Goal: Task Accomplishment & Management: Manage account settings

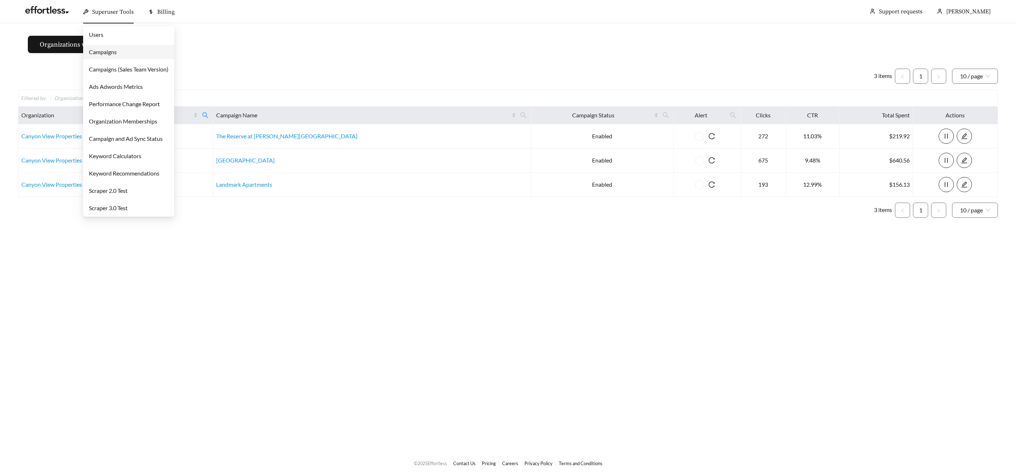
click at [107, 10] on span "Superuser Tools" at bounding box center [113, 11] width 42 height 7
drag, startPoint x: 109, startPoint y: 44, endPoint x: 107, endPoint y: 49, distance: 5.3
click at [107, 48] on link "Campaigns" at bounding box center [103, 51] width 28 height 7
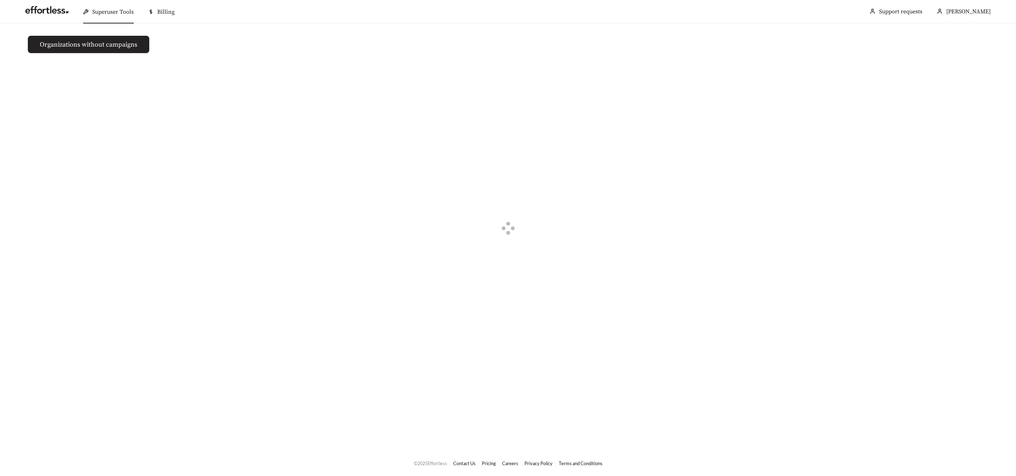
click at [108, 50] on button "Organizations without campaigns" at bounding box center [88, 44] width 121 height 17
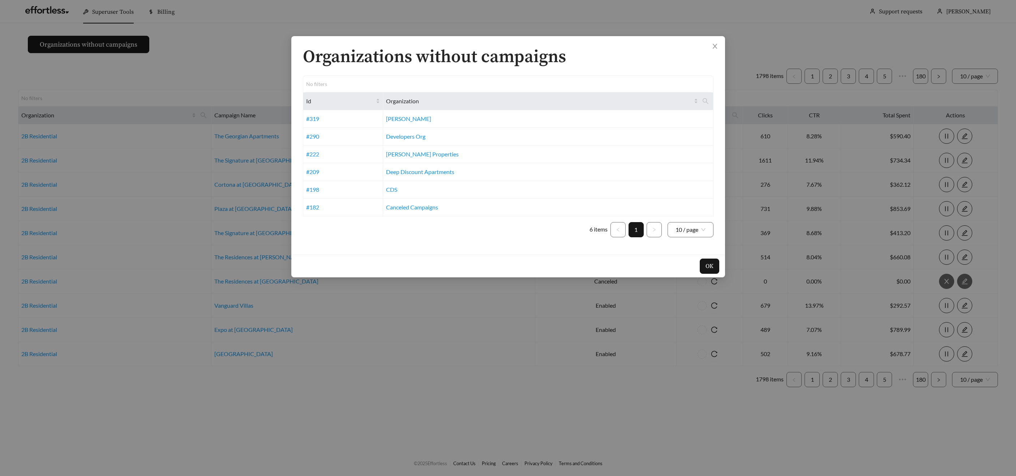
click at [275, 16] on div "Organizations without campaigns No filters Id Organization #319 Cannon #290 Dev…" at bounding box center [508, 238] width 1016 height 476
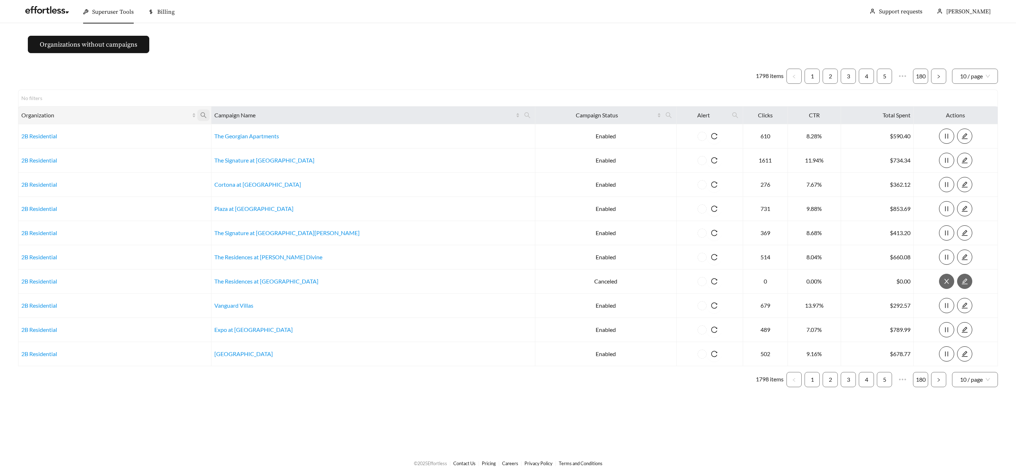
click at [207, 116] on icon "search" at bounding box center [203, 115] width 7 height 7
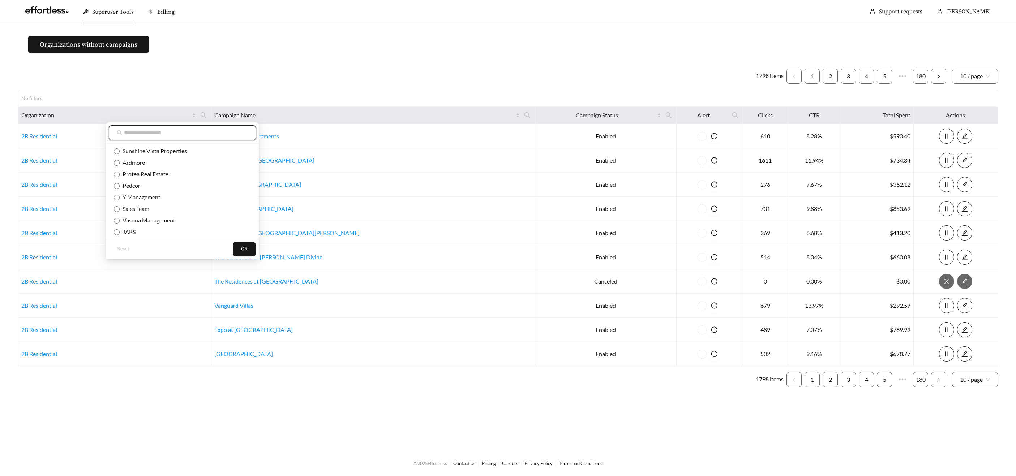
click at [208, 133] on input "text" at bounding box center [186, 133] width 124 height 9
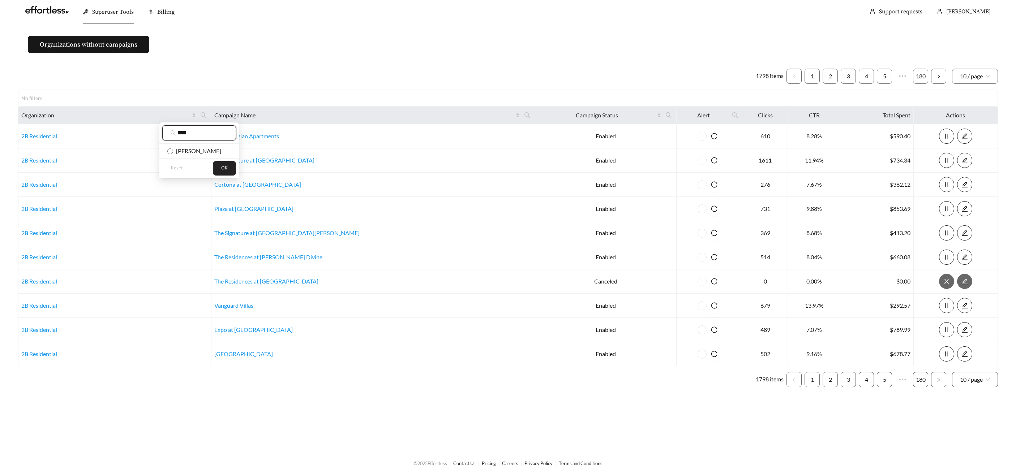
type input "****"
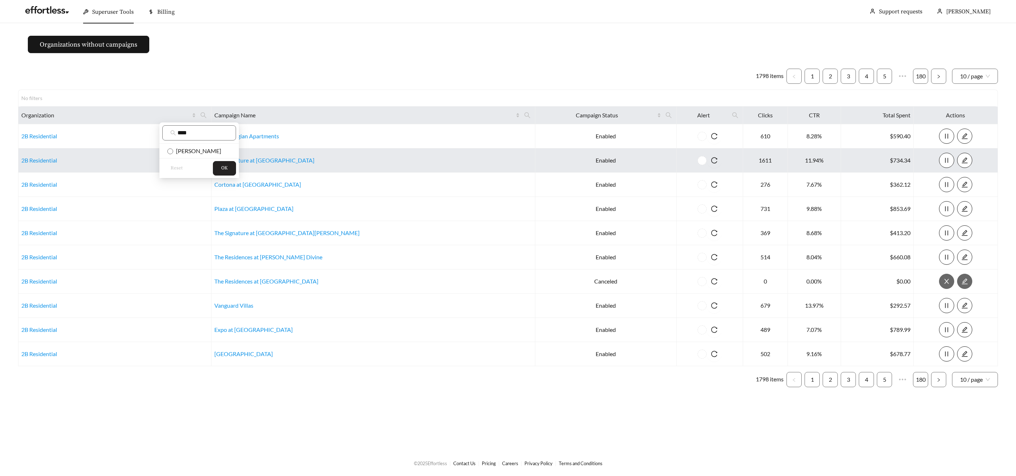
click at [227, 169] on span "OK" at bounding box center [224, 168] width 7 height 7
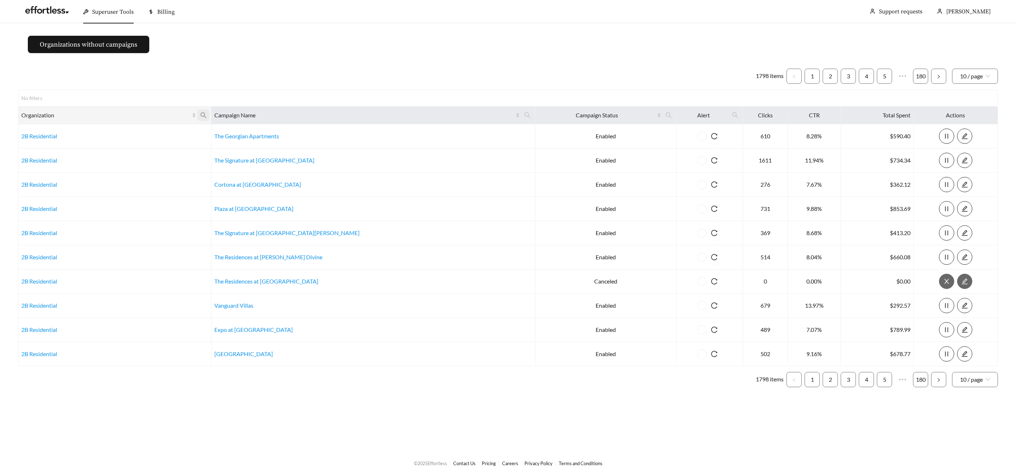
click at [210, 118] on span at bounding box center [203, 115] width 12 height 12
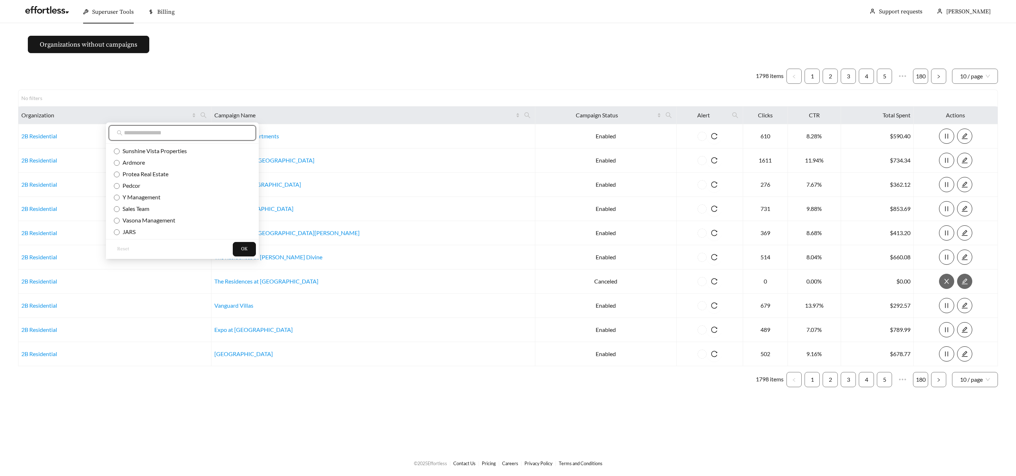
click at [220, 133] on input "text" at bounding box center [186, 133] width 124 height 9
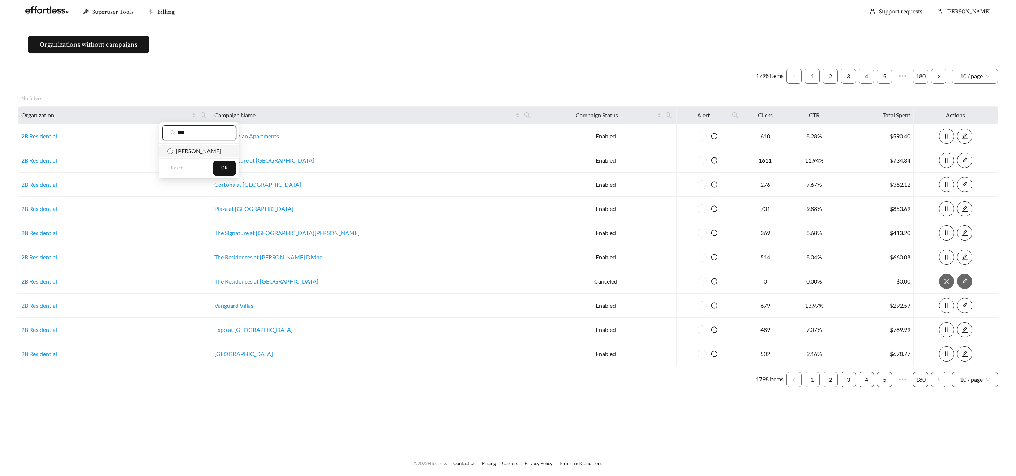
type input "***"
click at [190, 150] on span "Embrey" at bounding box center [197, 150] width 48 height 7
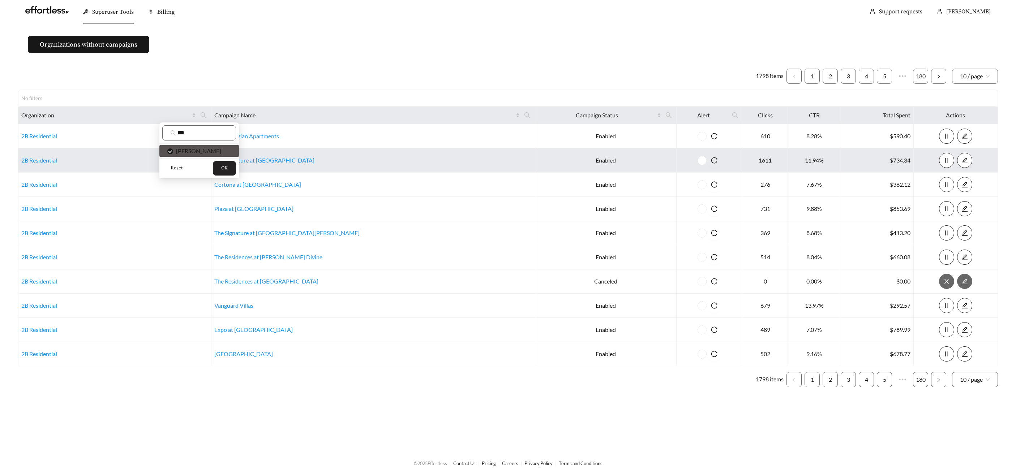
drag, startPoint x: 218, startPoint y: 165, endPoint x: 222, endPoint y: 164, distance: 3.8
click at [218, 165] on button "OK" at bounding box center [224, 168] width 23 height 14
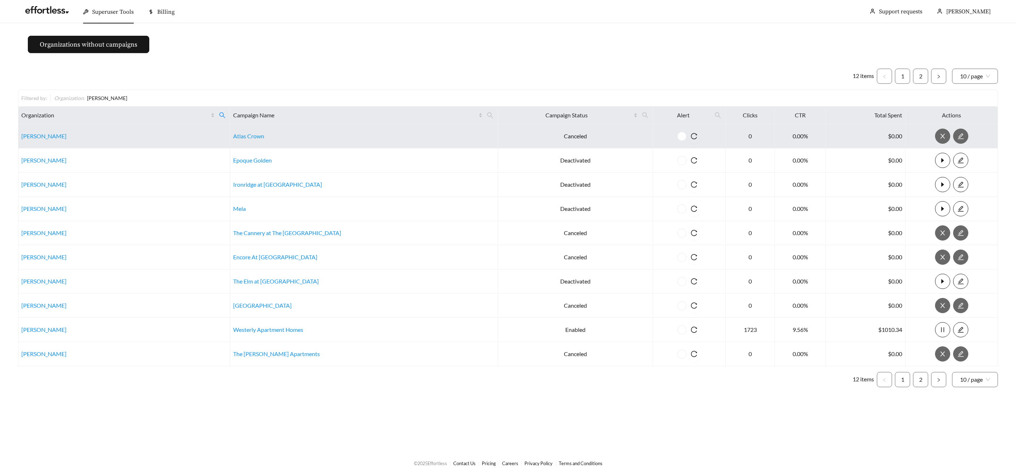
click at [30, 141] on td "Embrey" at bounding box center [124, 136] width 212 height 24
click at [30, 138] on link "Embrey" at bounding box center [43, 136] width 45 height 7
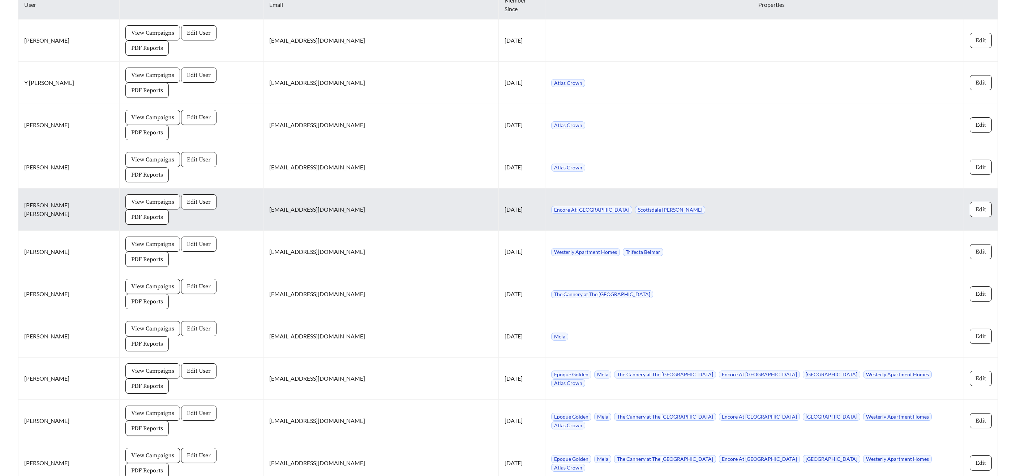
scroll to position [656, 0]
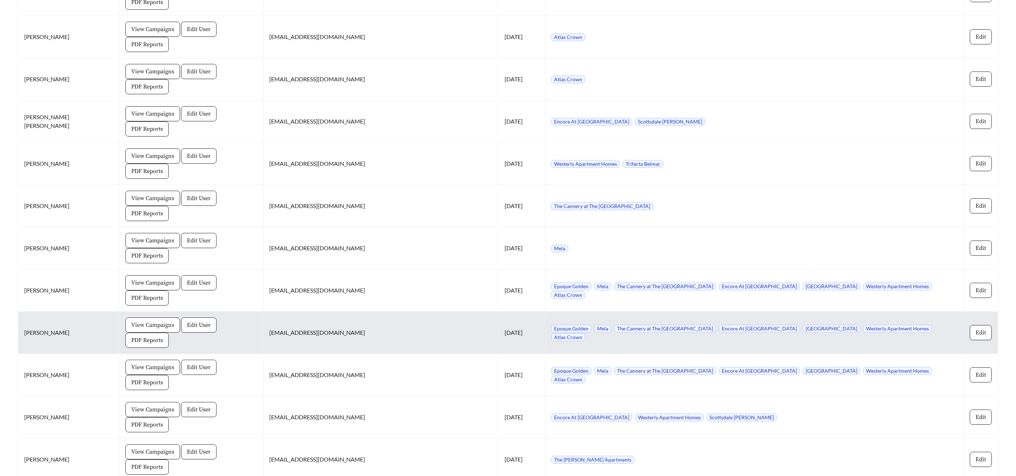
click at [131, 321] on span "View Campaigns" at bounding box center [152, 325] width 43 height 9
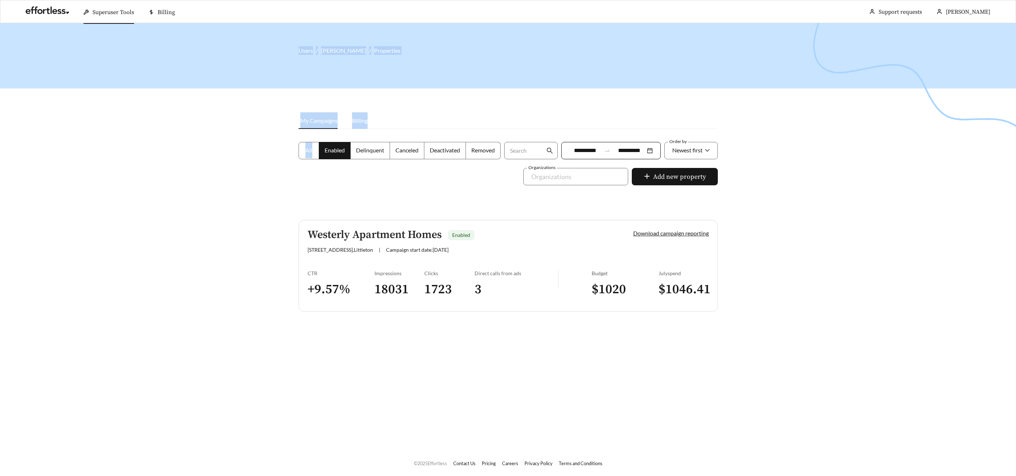
click at [307, 165] on main "**********" at bounding box center [508, 236] width 1016 height 427
click at [306, 161] on div "All Enabled Delinquent Canceled Deactivated Removed" at bounding box center [400, 155] width 206 height 26
click at [307, 152] on span "All" at bounding box center [308, 150] width 7 height 7
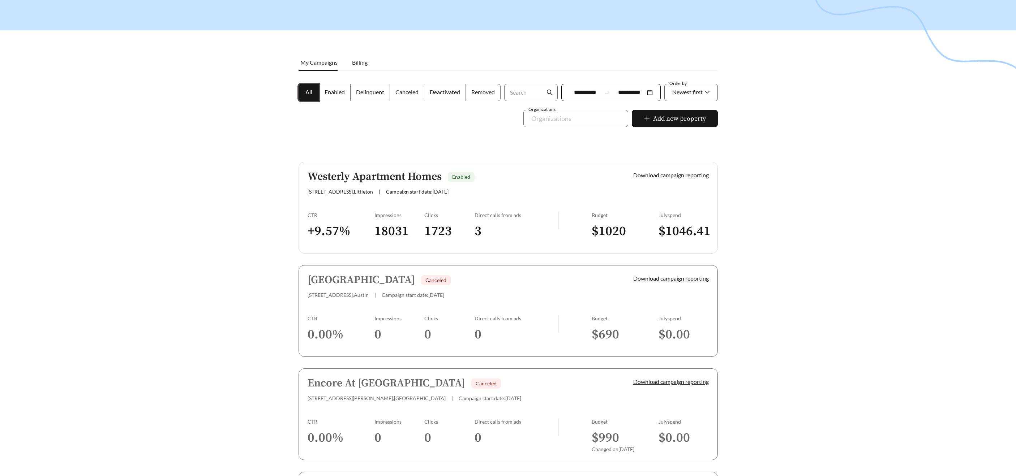
scroll to position [47, 0]
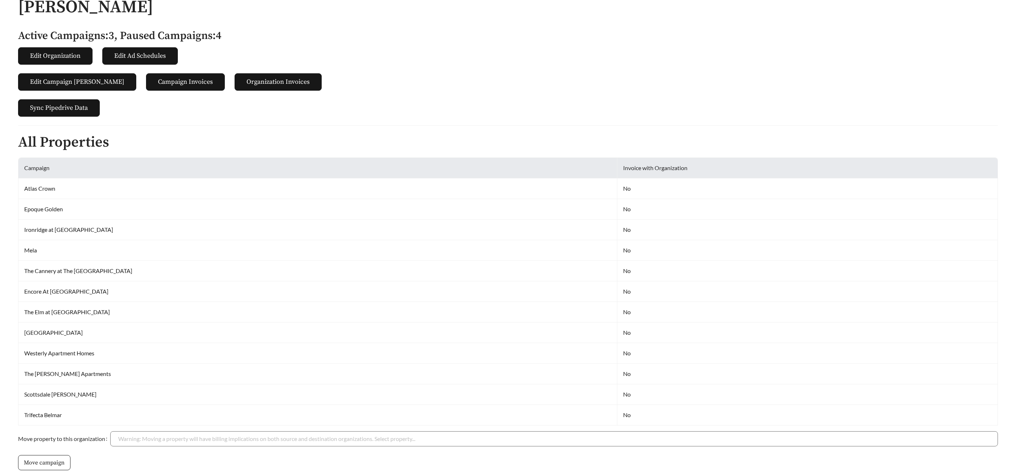
scroll to position [656, 0]
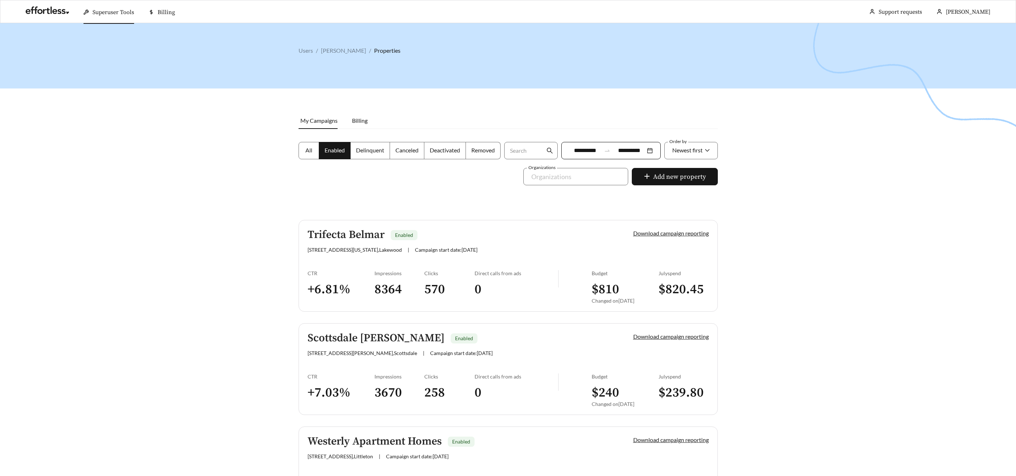
click at [361, 232] on h5 "Trifecta Belmar" at bounding box center [345, 235] width 77 height 12
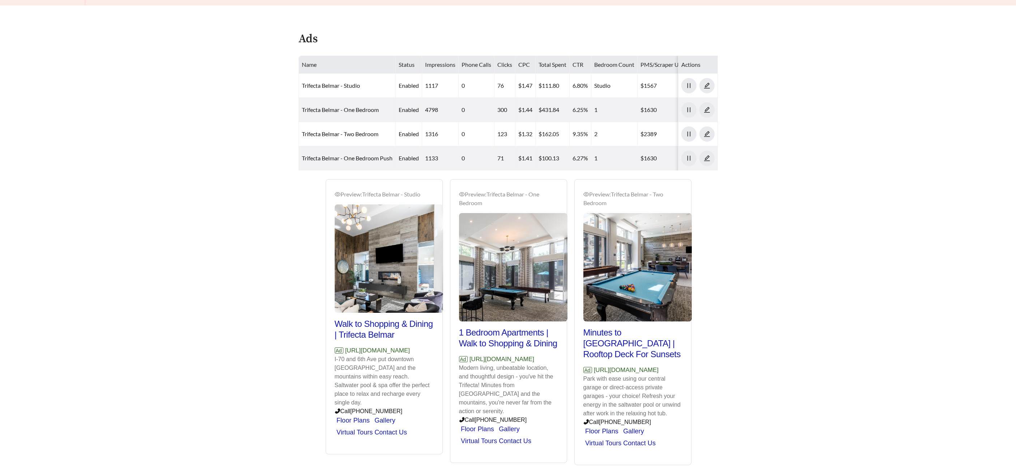
scroll to position [289, 0]
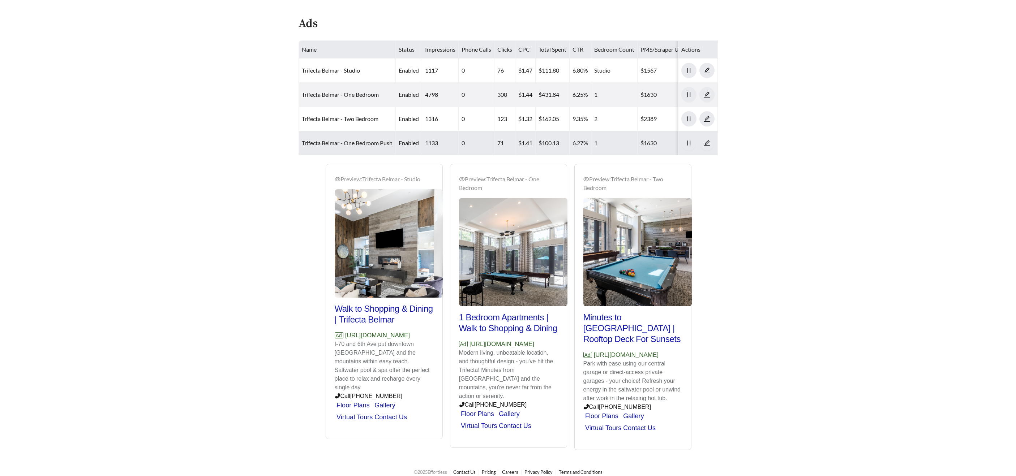
click at [343, 141] on link "Trifecta Belmar - One Bedroom Push" at bounding box center [347, 142] width 91 height 7
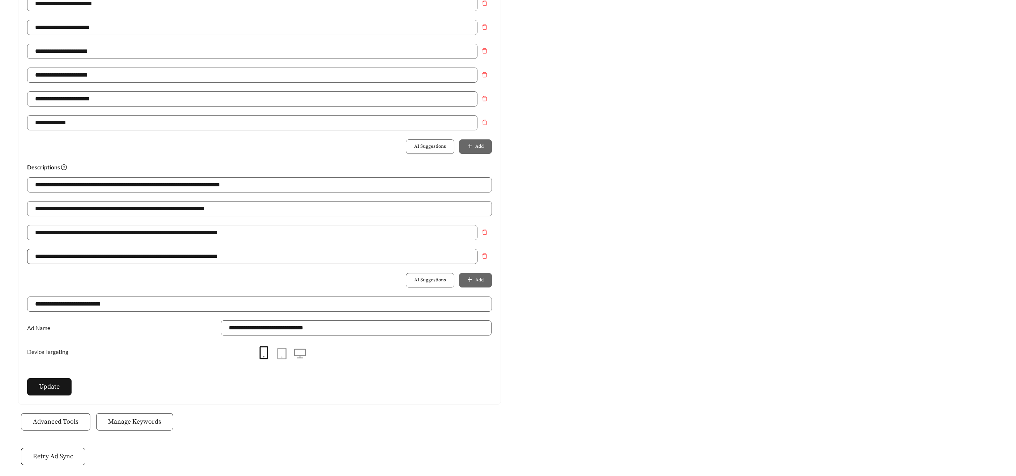
scroll to position [403, 0]
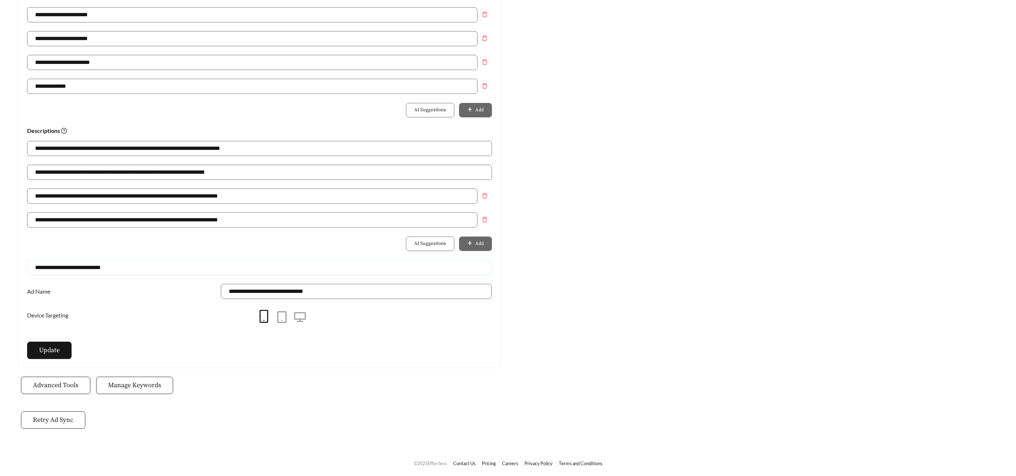
click at [143, 262] on input "**********" at bounding box center [259, 267] width 465 height 15
drag, startPoint x: 120, startPoint y: 267, endPoint x: 42, endPoint y: 275, distance: 78.4
click at [31, 269] on input "**********" at bounding box center [259, 267] width 465 height 15
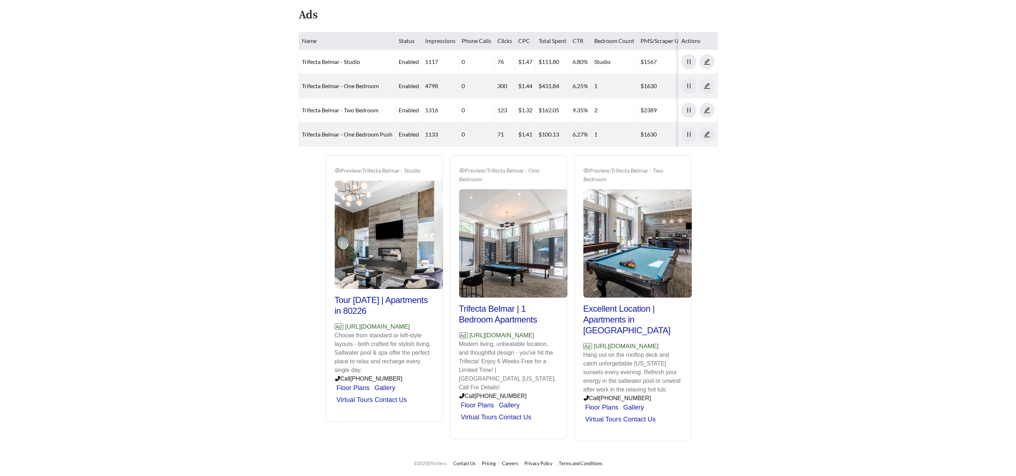
scroll to position [289, 0]
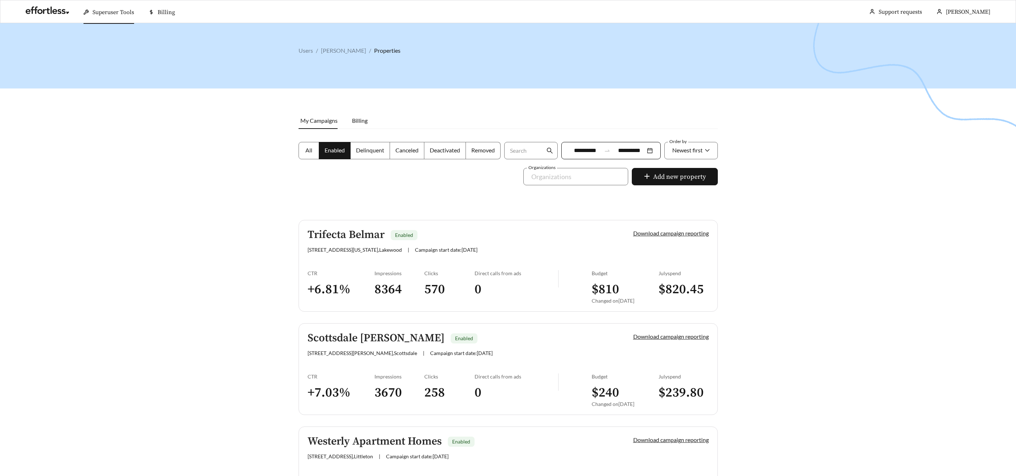
scroll to position [80, 0]
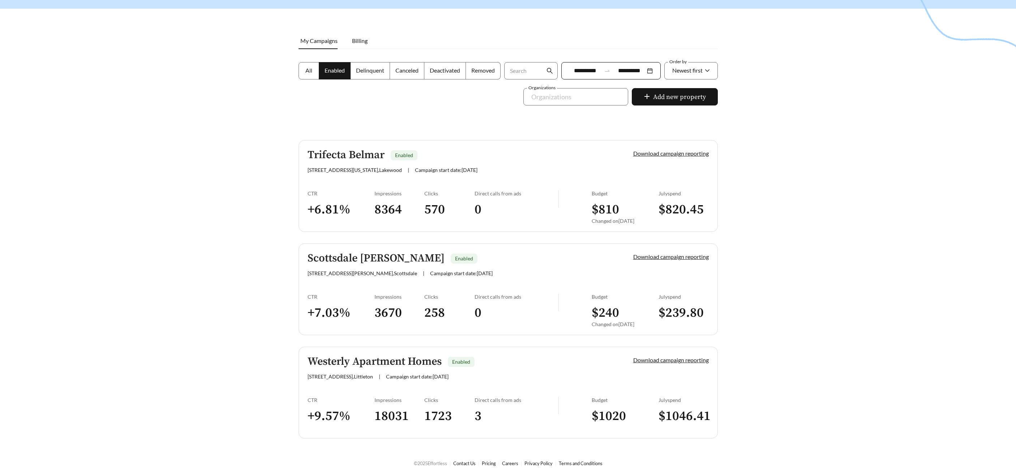
click at [381, 360] on h5 "Westerly Apartment Homes" at bounding box center [374, 362] width 134 height 12
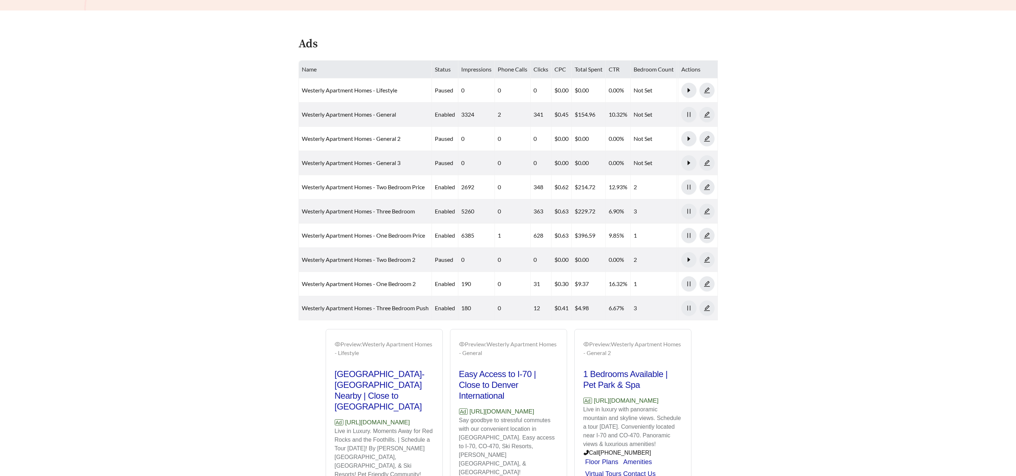
scroll to position [367, 0]
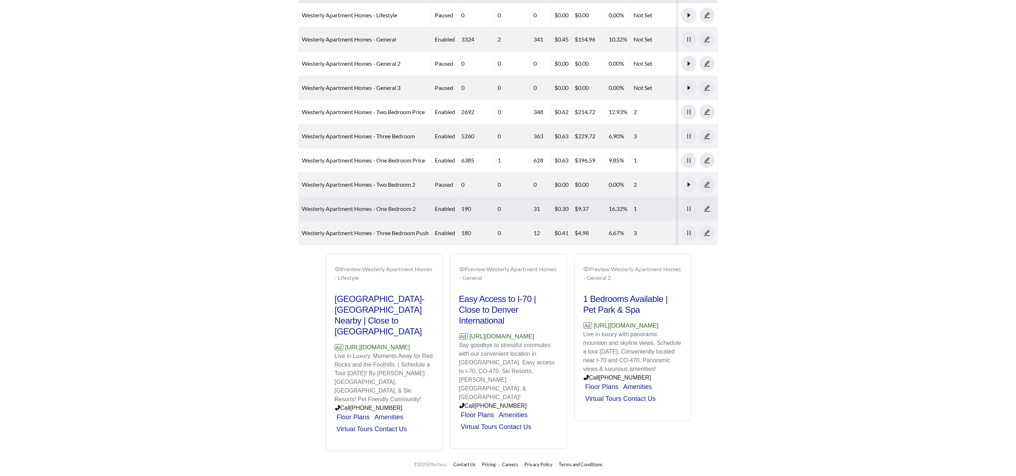
click at [332, 211] on link "Westerly Apartment Homes - One Bedroom 2" at bounding box center [359, 208] width 114 height 7
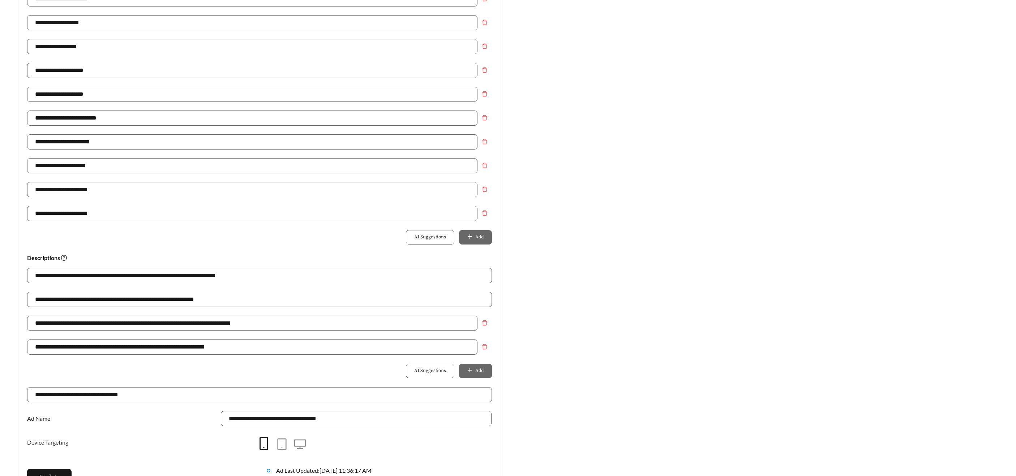
scroll to position [410, 0]
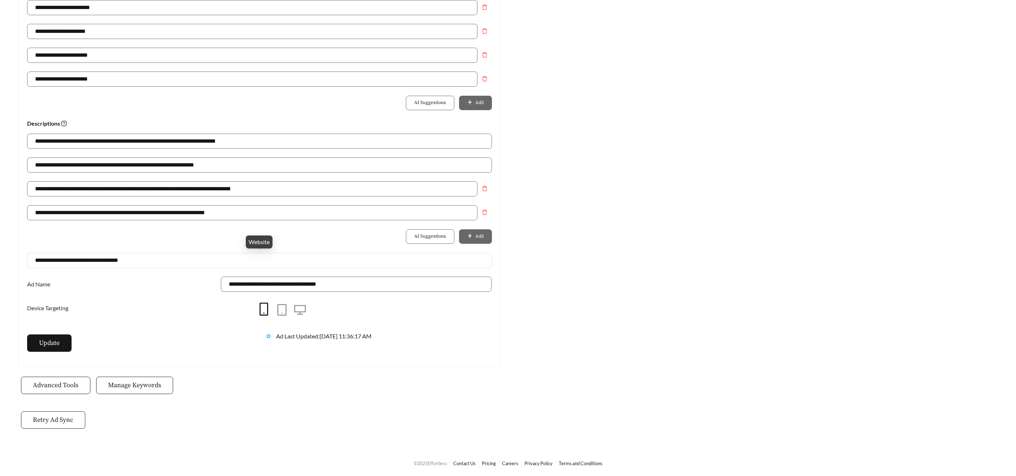
drag, startPoint x: 131, startPoint y: 263, endPoint x: 3, endPoint y: 256, distance: 128.4
click at [3, 256] on main "**********" at bounding box center [508, 31] width 1016 height 837
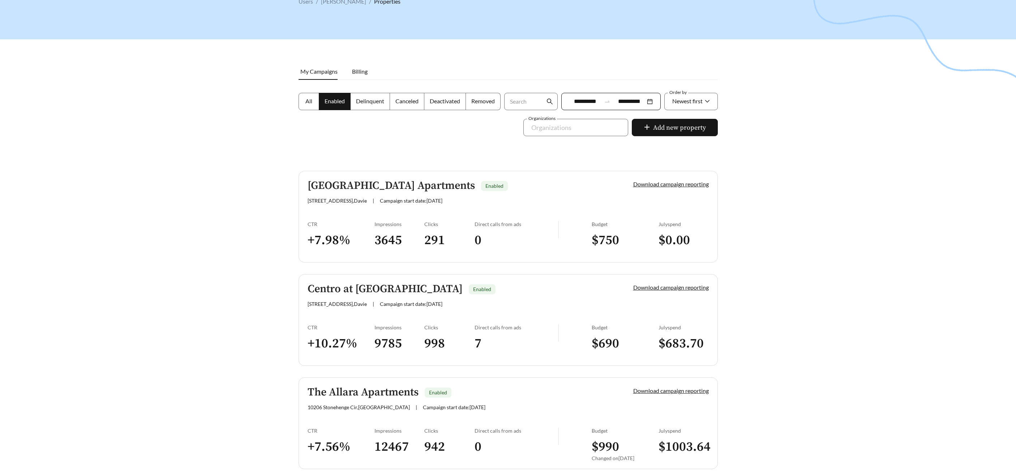
scroll to position [34, 0]
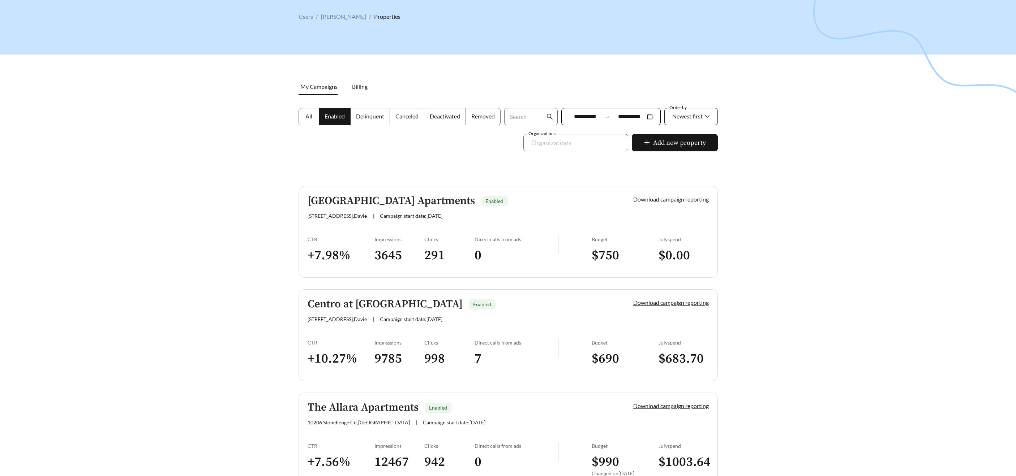
click at [684, 114] on span "Newest first" at bounding box center [687, 116] width 30 height 7
drag, startPoint x: 679, startPoint y: 158, endPoint x: 681, endPoint y: 154, distance: 4.0
click at [679, 157] on span "A-Z" at bounding box center [676, 157] width 10 height 7
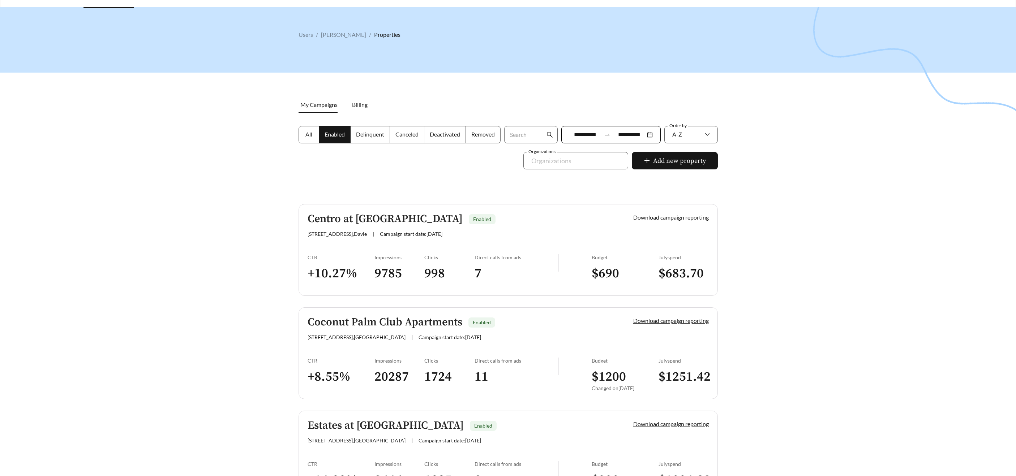
scroll to position [15, 0]
click at [417, 320] on h5 "Coconut Palm Club Apartments" at bounding box center [384, 324] width 155 height 12
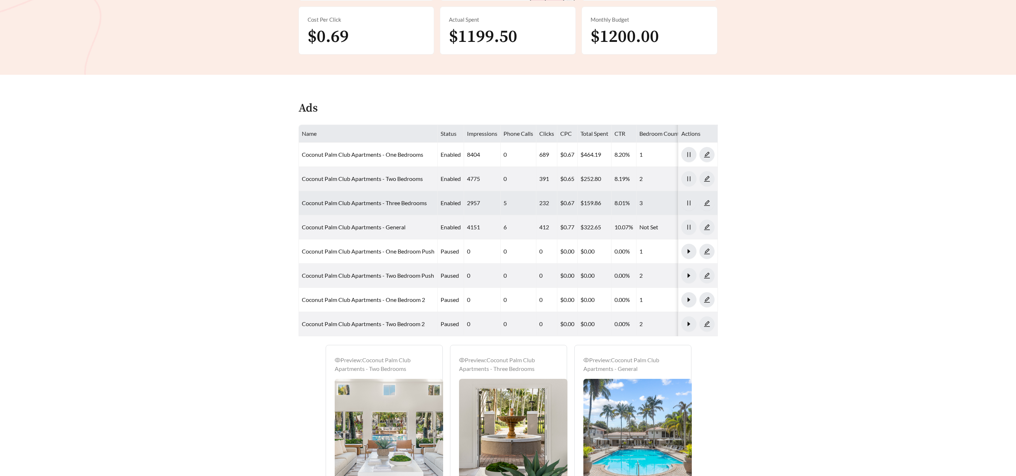
scroll to position [263, 0]
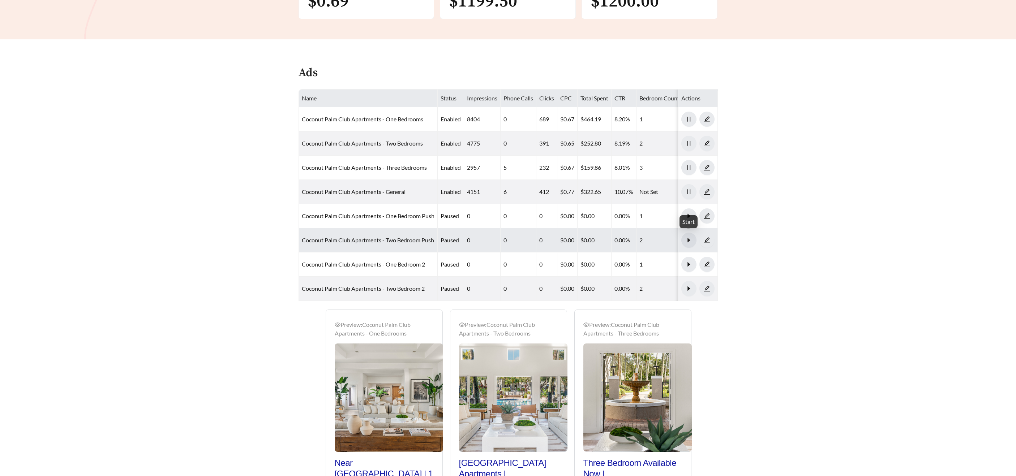
click at [686, 240] on icon "caret-right" at bounding box center [688, 240] width 7 height 7
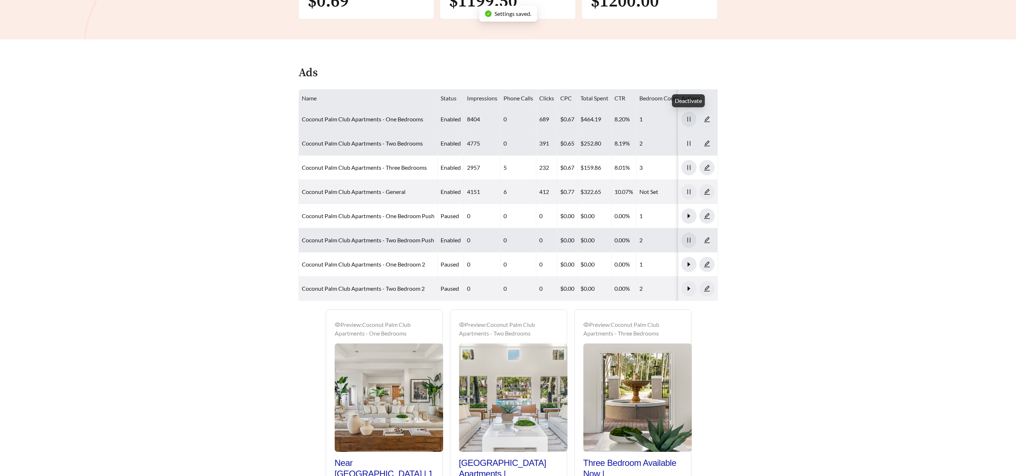
drag, startPoint x: 686, startPoint y: 121, endPoint x: 693, endPoint y: 133, distance: 14.1
click at [686, 121] on icon "pause" at bounding box center [688, 119] width 7 height 7
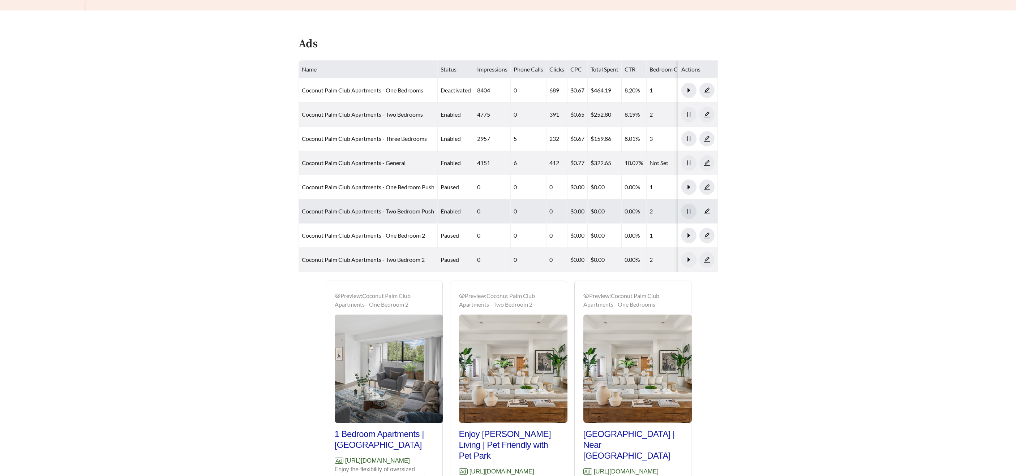
scroll to position [294, 0]
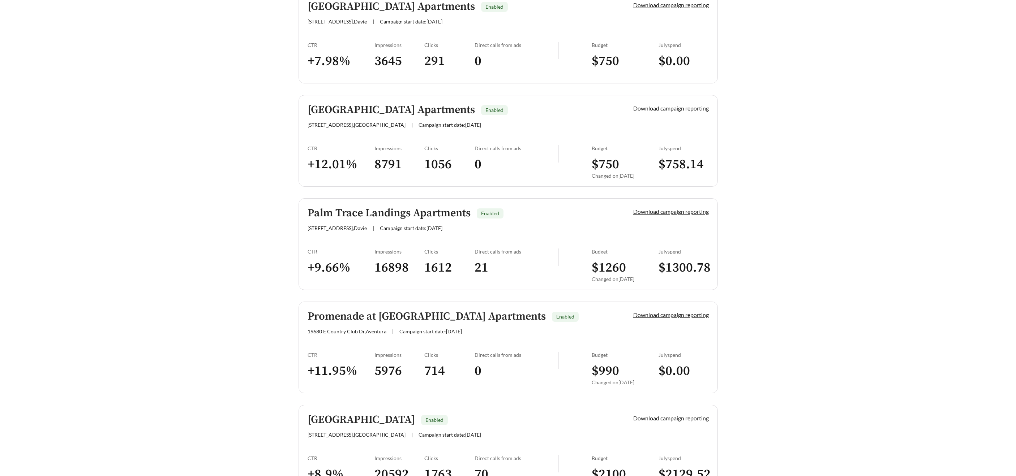
scroll to position [518, 0]
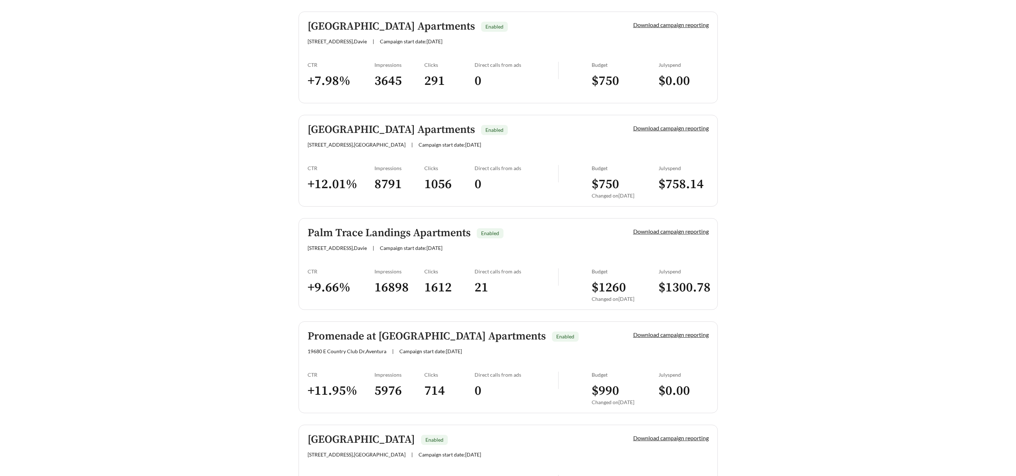
click at [337, 128] on h5 "[GEOGRAPHIC_DATA] Apartments" at bounding box center [390, 130] width 167 height 12
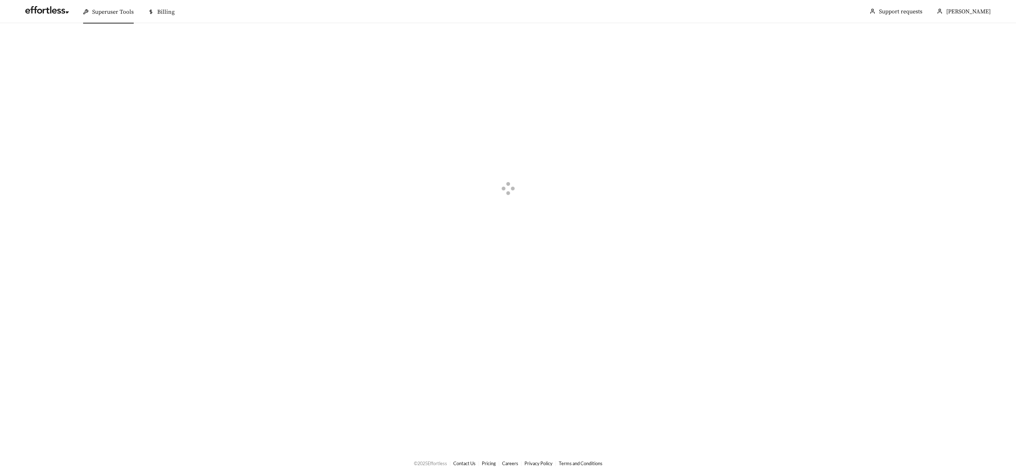
click at [337, 128] on div at bounding box center [508, 189] width 1016 height 333
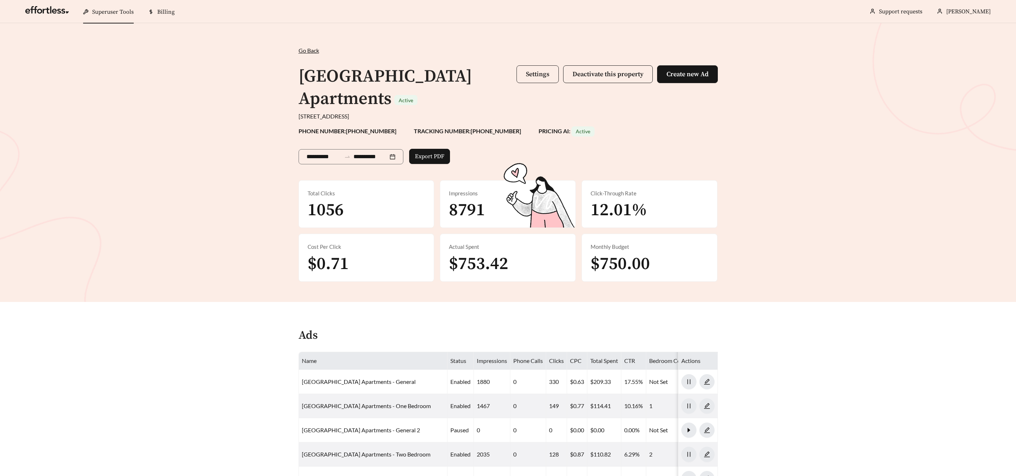
click at [545, 75] on span "Settings" at bounding box center [537, 74] width 23 height 8
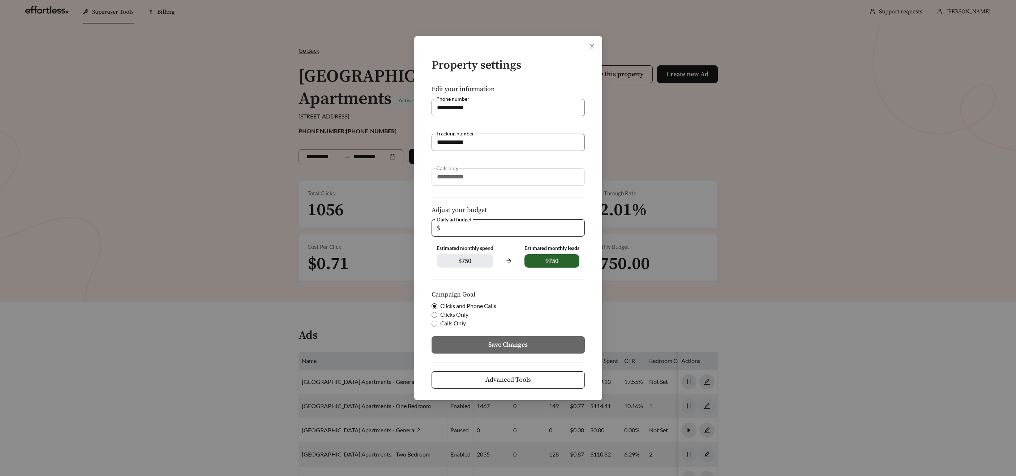
click at [562, 373] on button "Advanced Tools" at bounding box center [507, 379] width 153 height 17
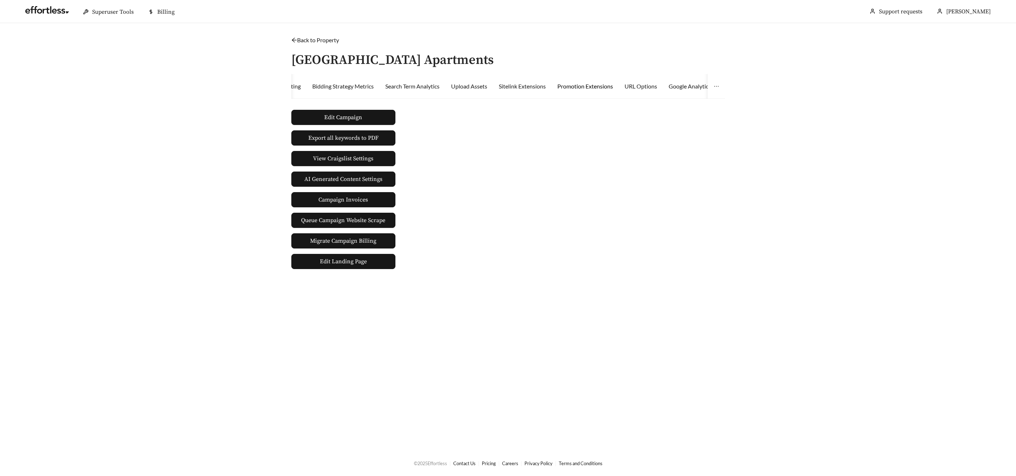
click at [600, 88] on div "Promotion Extensions" at bounding box center [585, 86] width 56 height 9
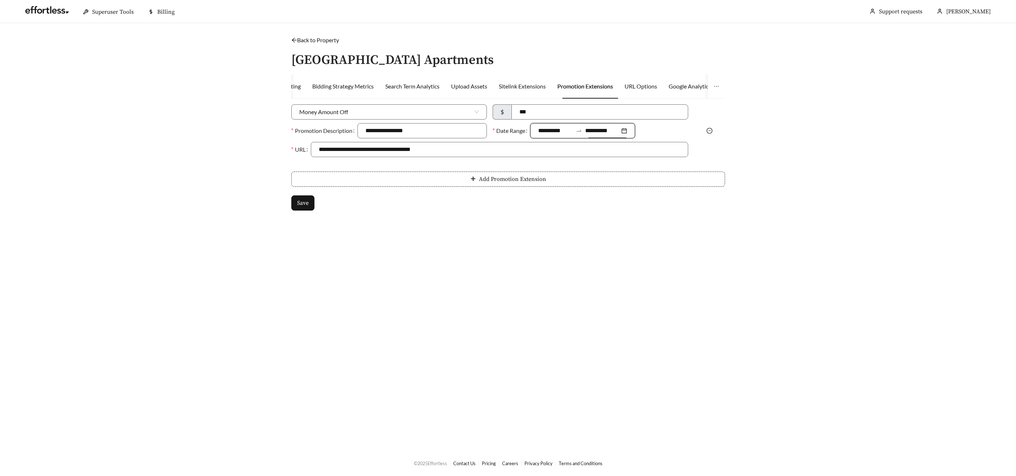
click at [609, 130] on input "**********" at bounding box center [602, 130] width 35 height 9
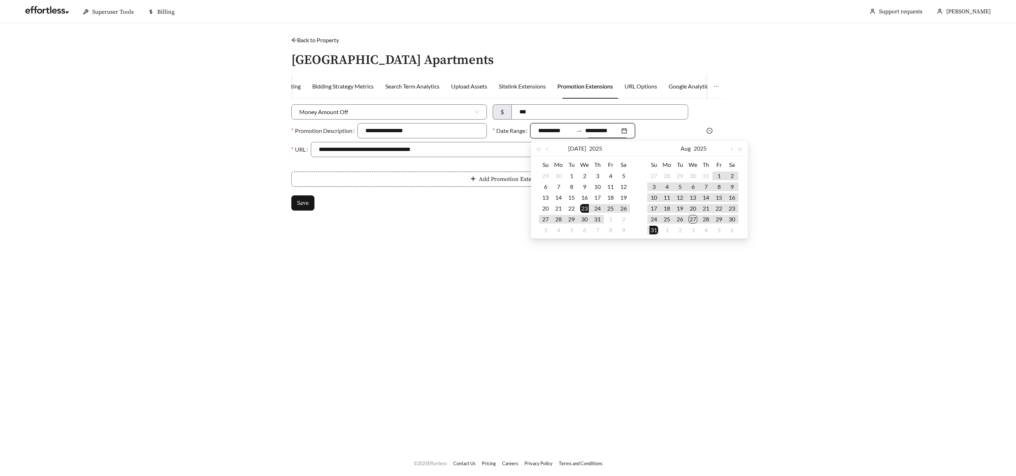
type input "**********"
click at [745, 139] on body "**********" at bounding box center [508, 238] width 1016 height 476
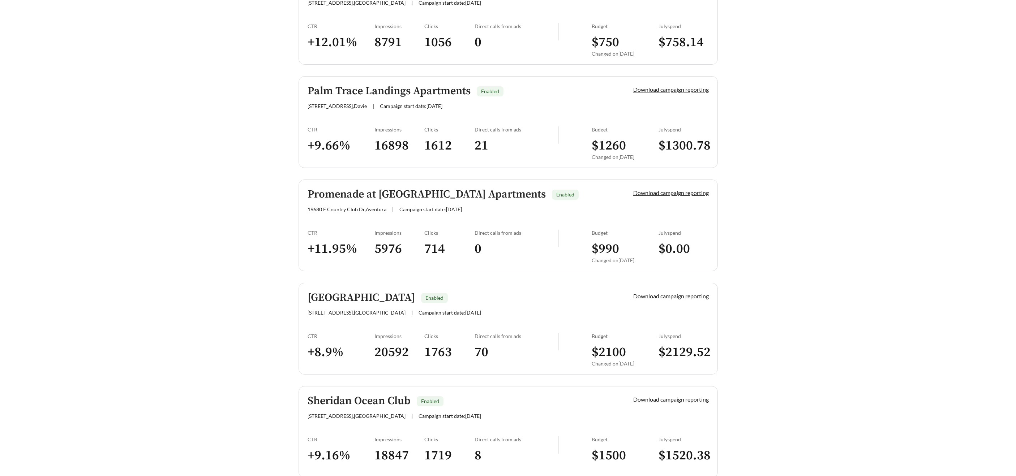
scroll to position [715, 0]
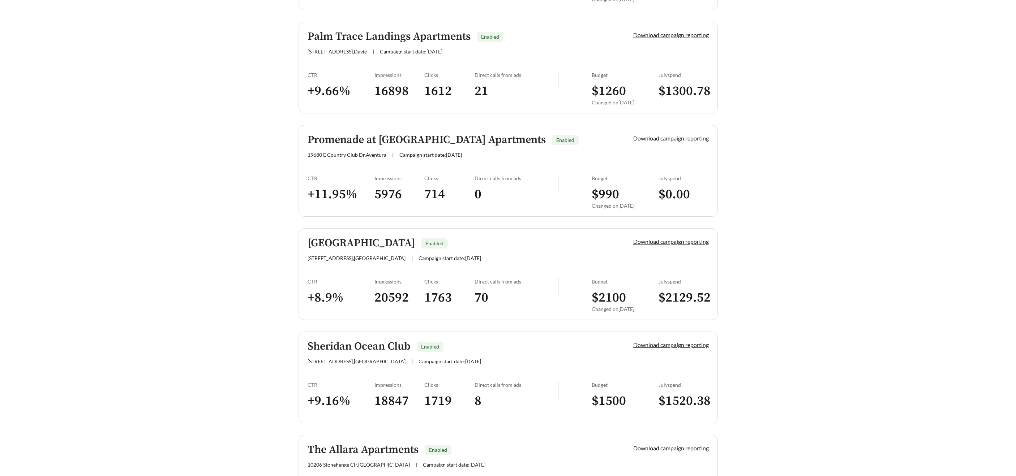
click at [379, 138] on h5 "Promenade at [GEOGRAPHIC_DATA] Apartments" at bounding box center [426, 140] width 238 height 12
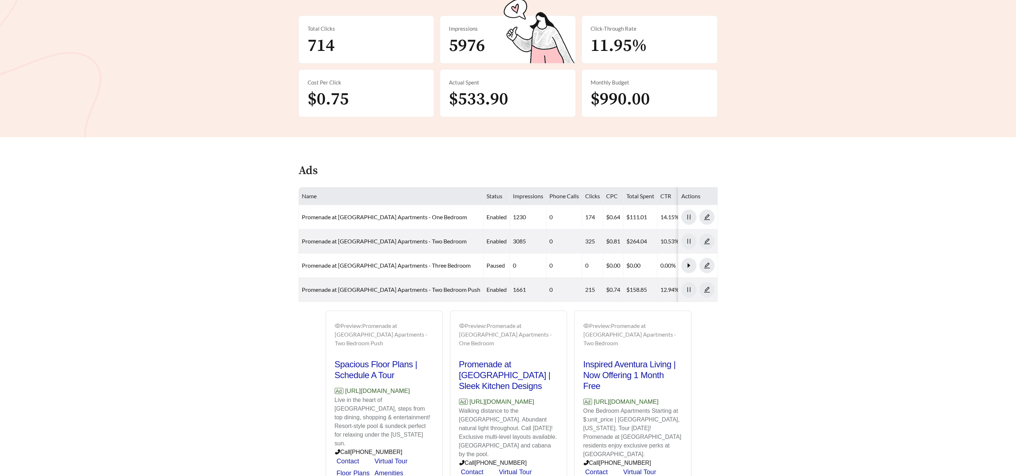
scroll to position [221, 0]
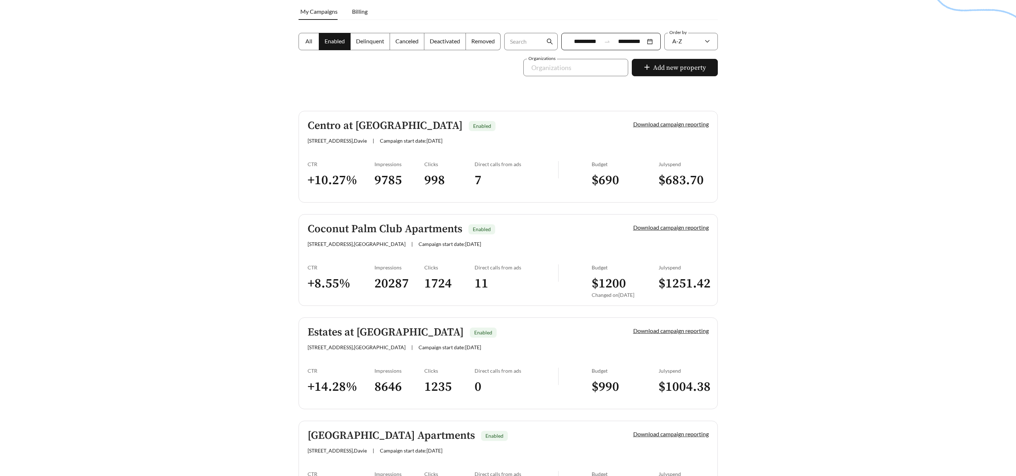
scroll to position [108, 0]
click at [811, 260] on div at bounding box center [508, 153] width 1016 height 476
click at [355, 126] on h5 "Centro at [GEOGRAPHIC_DATA]" at bounding box center [384, 127] width 155 height 12
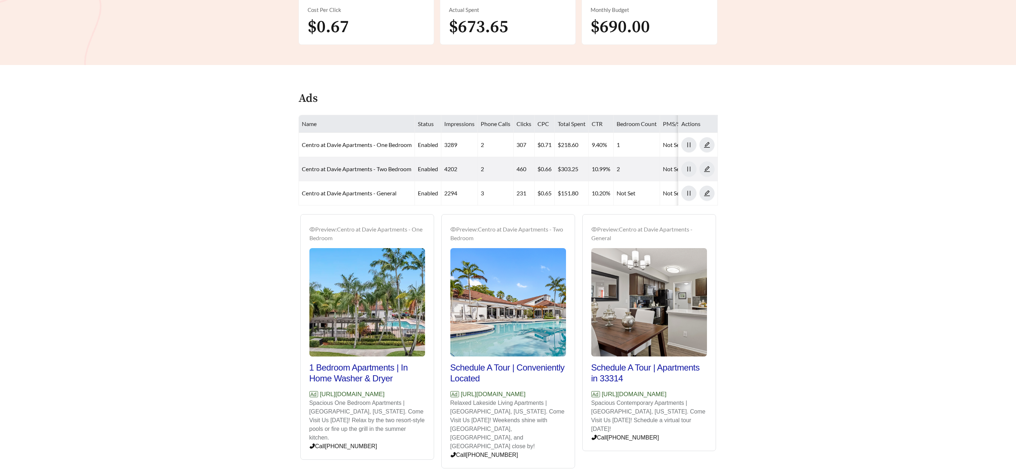
scroll to position [256, 0]
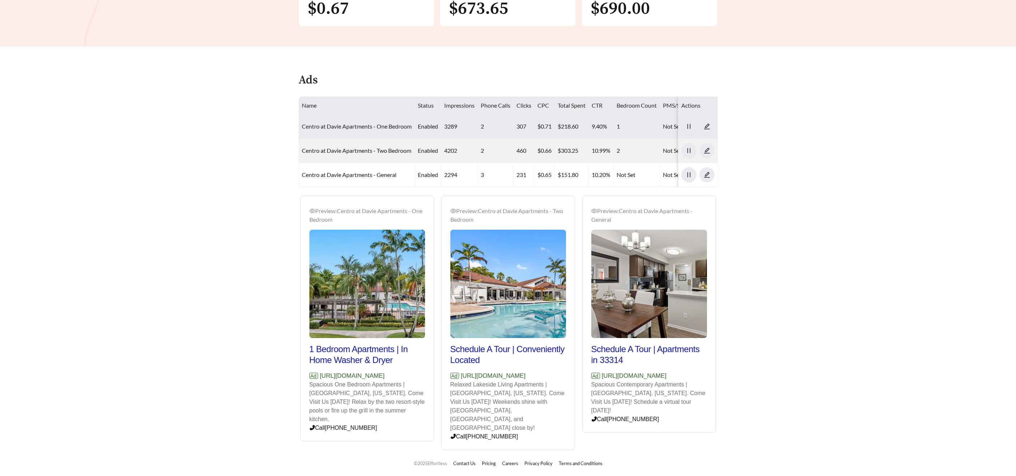
click at [342, 124] on link "Centro at Davie Apartments - One Bedroom" at bounding box center [357, 126] width 110 height 7
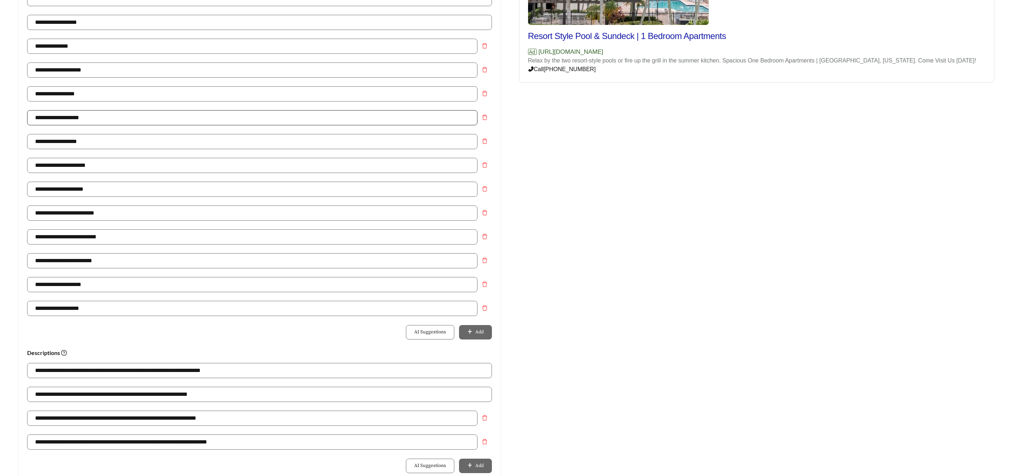
scroll to position [192, 0]
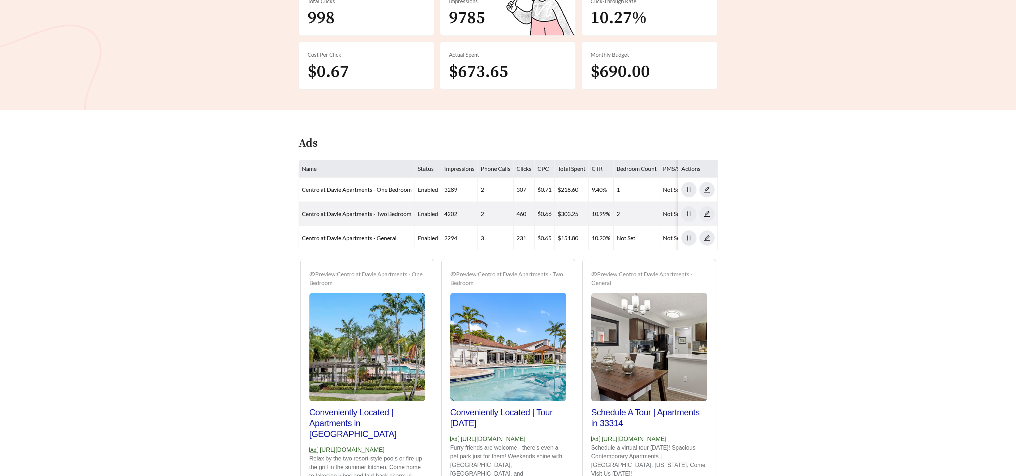
scroll to position [256, 0]
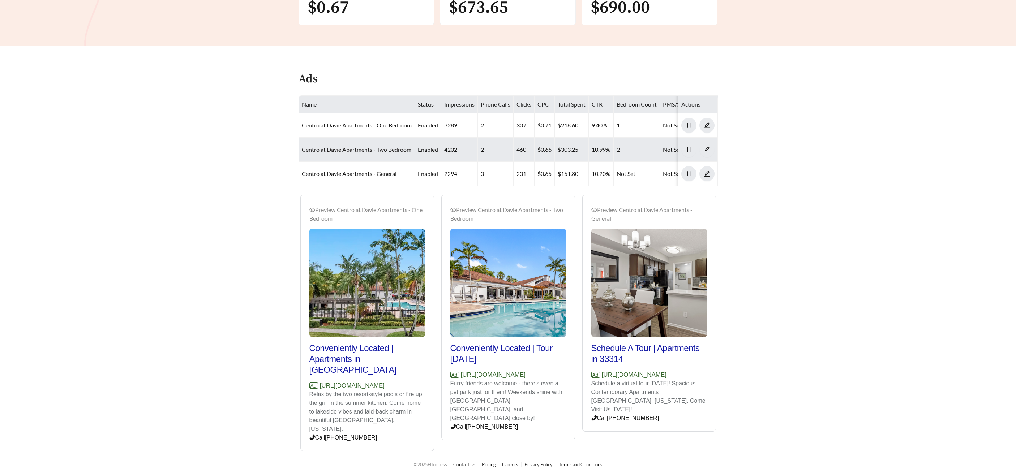
click at [346, 149] on link "Centro at Davie Apartments - Two Bedroom" at bounding box center [356, 149] width 109 height 7
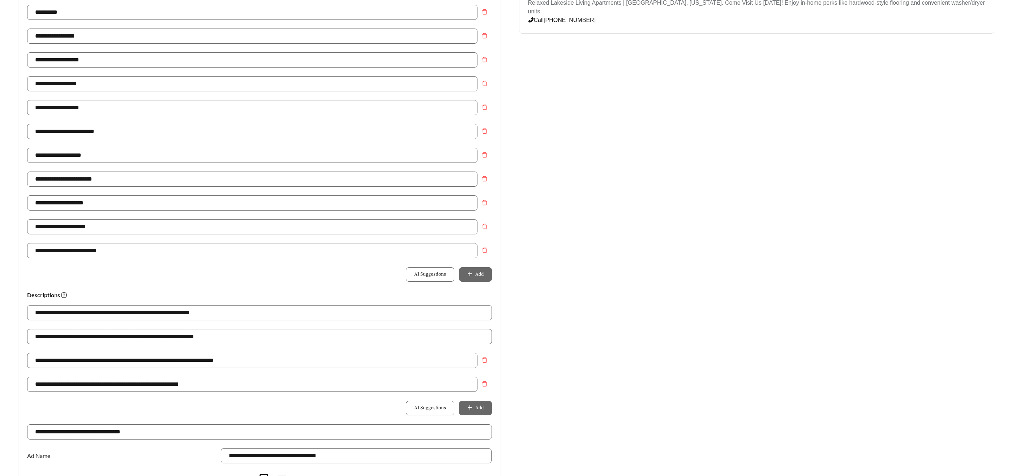
scroll to position [242, 0]
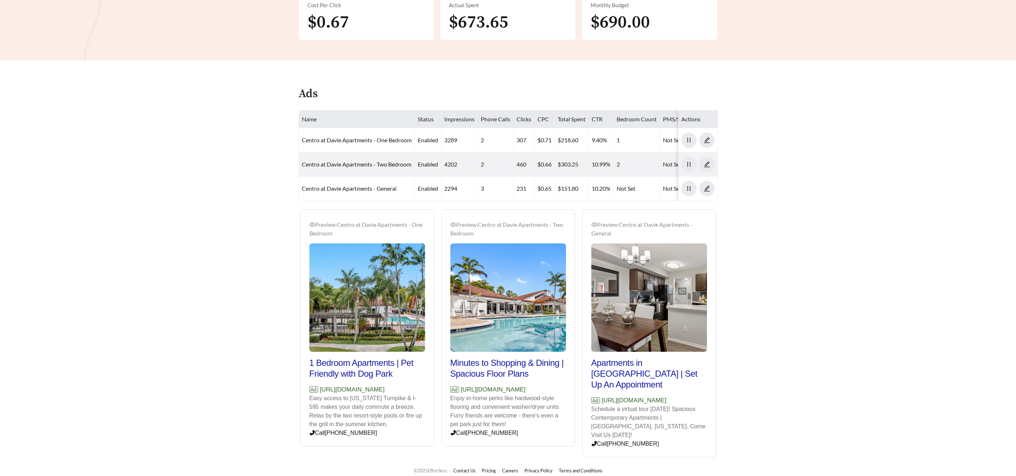
scroll to position [256, 0]
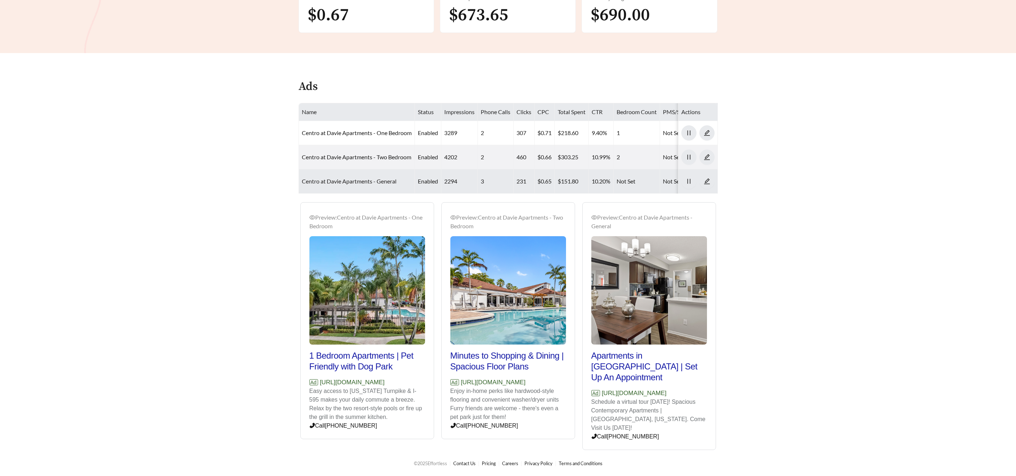
click at [371, 178] on link "Centro at Davie Apartments - General" at bounding box center [349, 181] width 95 height 7
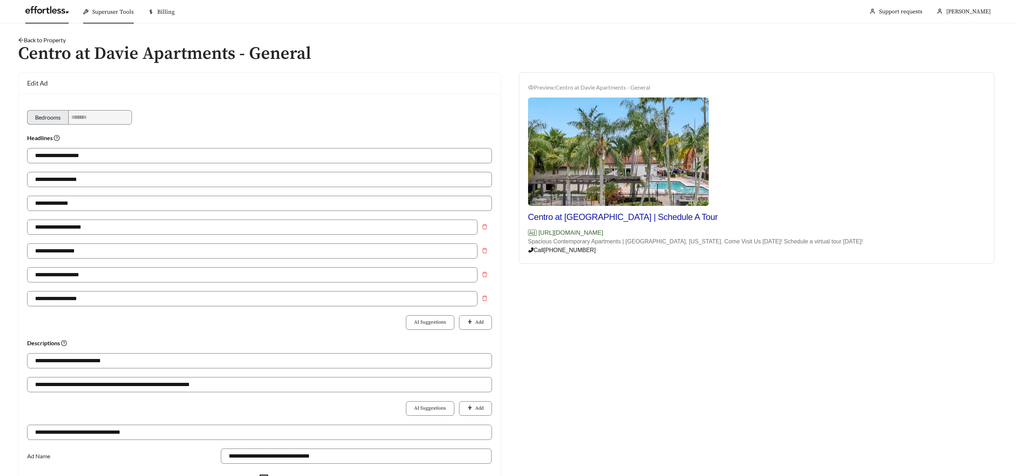
scroll to position [256, 0]
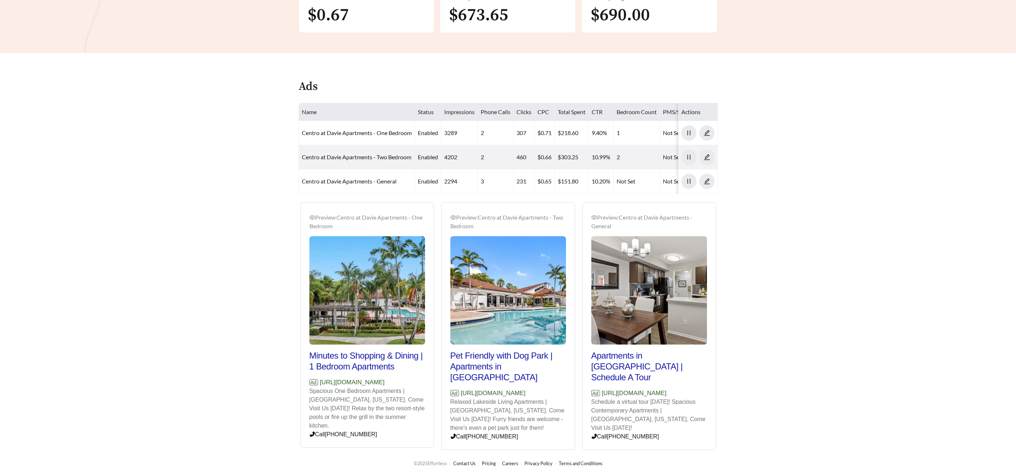
scroll to position [108, 0]
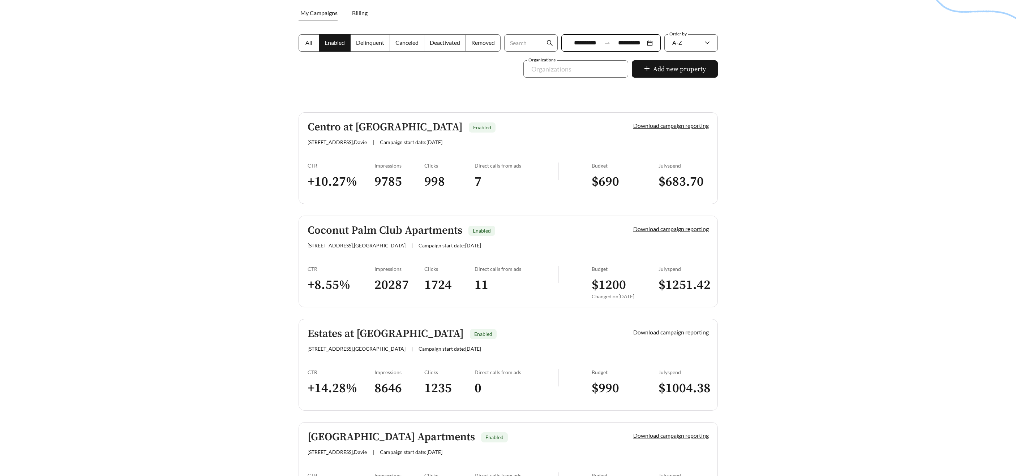
click at [379, 335] on h5 "Estates at [GEOGRAPHIC_DATA]" at bounding box center [385, 334] width 156 height 12
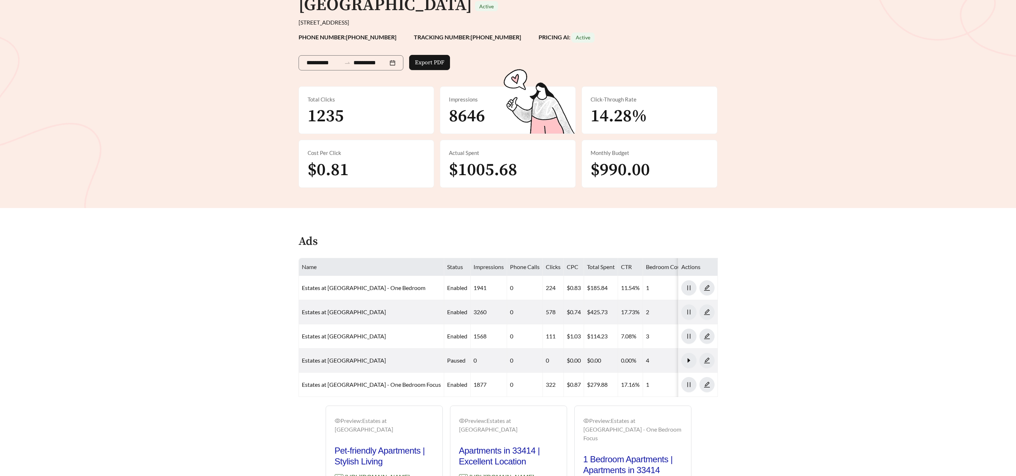
scroll to position [90, 0]
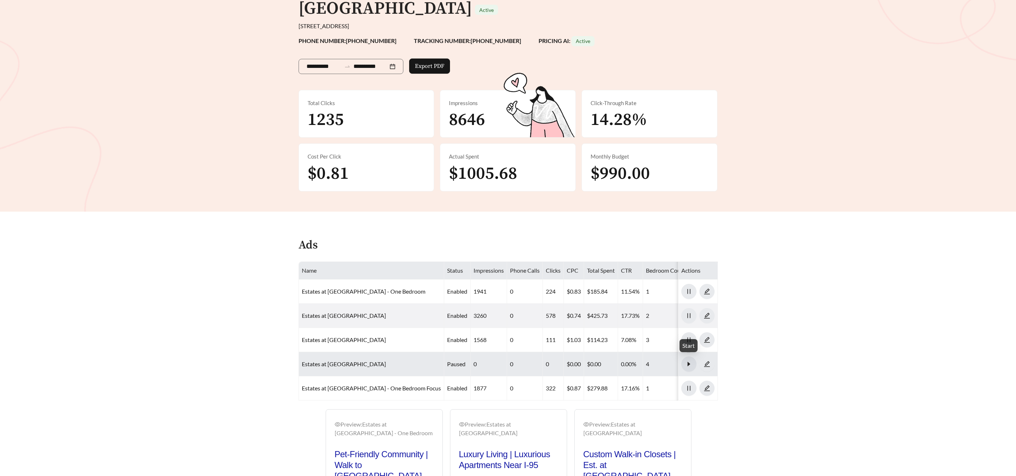
click at [690, 365] on icon "caret-right" at bounding box center [688, 364] width 7 height 7
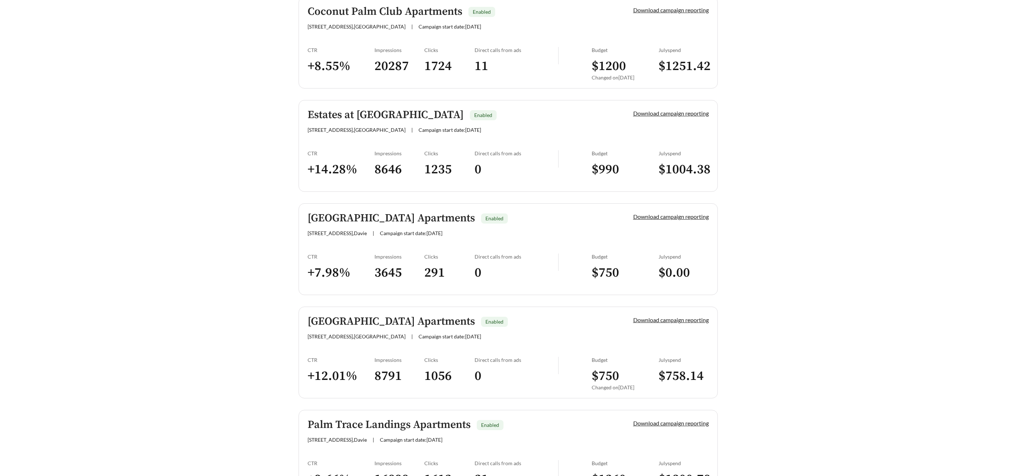
scroll to position [332, 0]
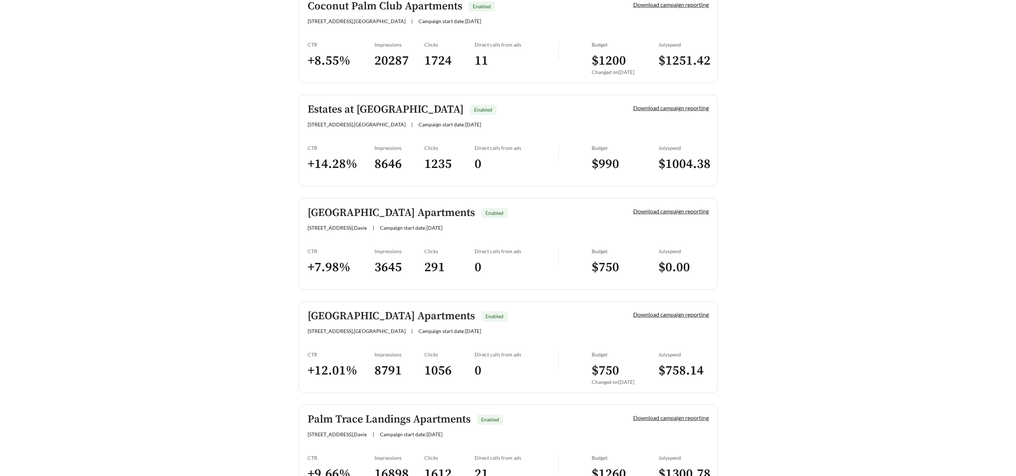
click at [358, 215] on h5 "[GEOGRAPHIC_DATA] Apartments" at bounding box center [390, 213] width 167 height 12
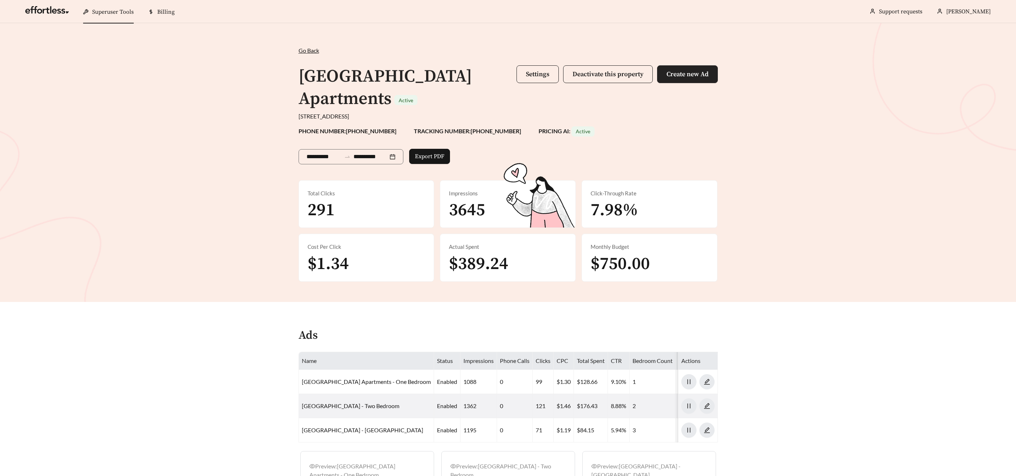
click at [670, 77] on span "Create new Ad" at bounding box center [687, 74] width 42 height 8
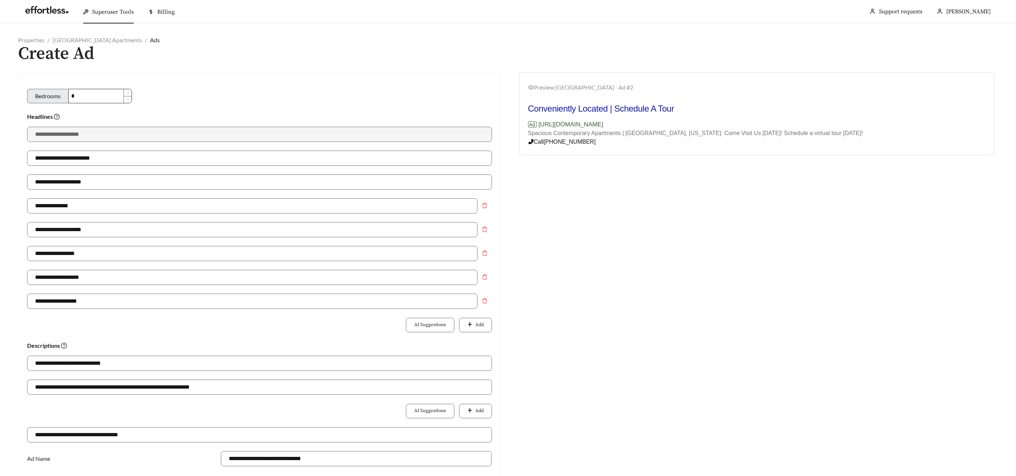
click at [85, 92] on input "*" at bounding box center [100, 96] width 63 height 14
type input "**********"
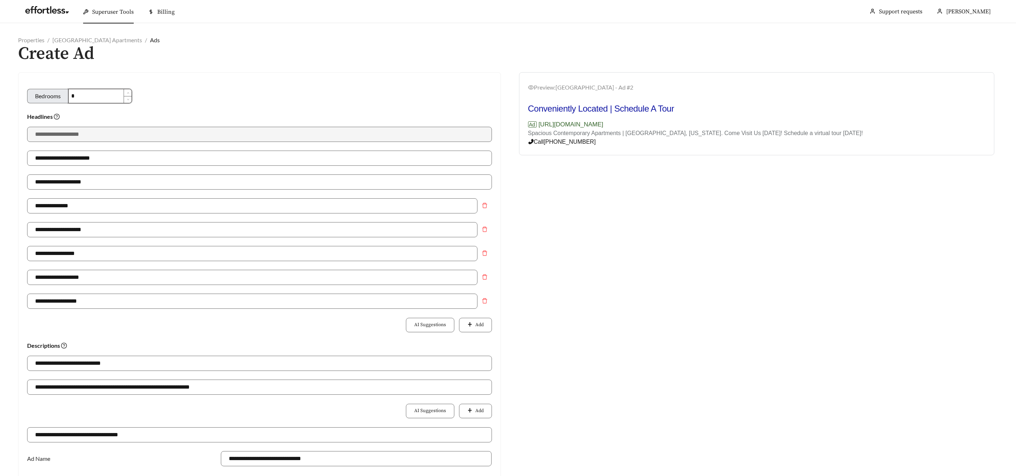
type input "**********"
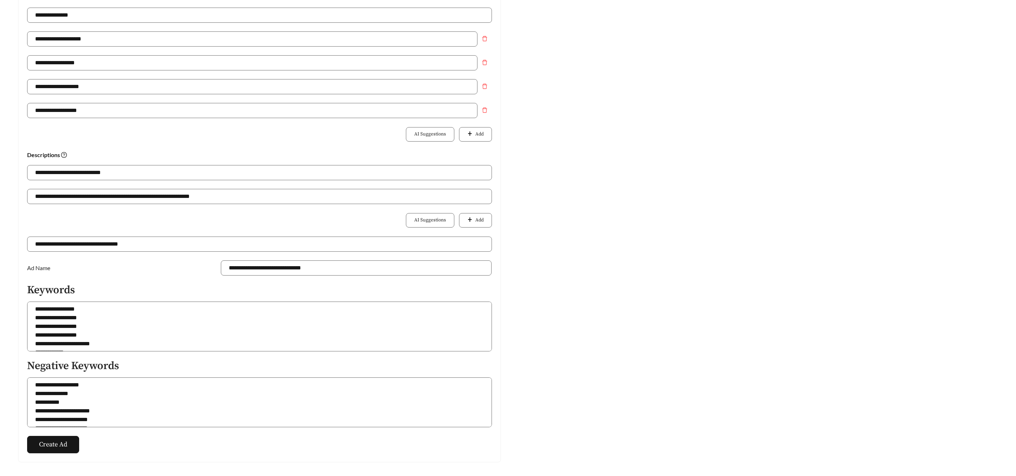
scroll to position [192, 0]
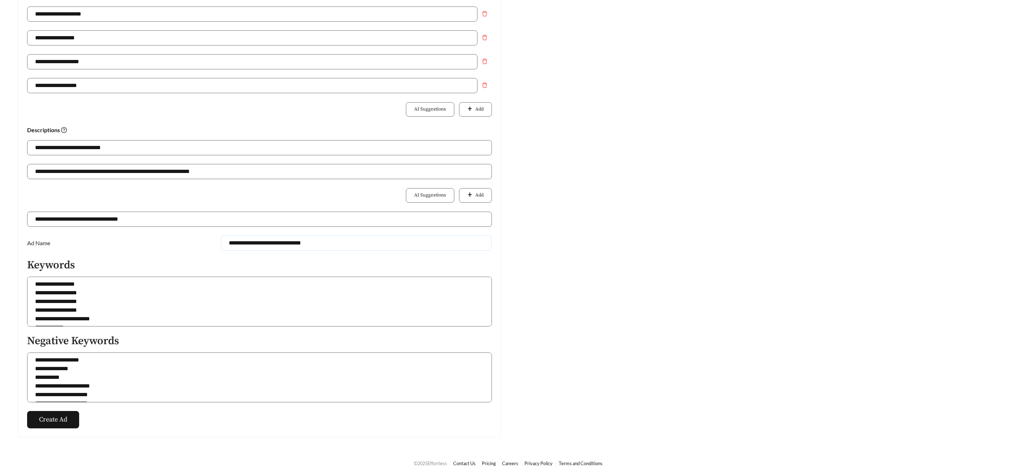
drag, startPoint x: 329, startPoint y: 243, endPoint x: 306, endPoint y: 241, distance: 22.9
click at [306, 241] on input "**********" at bounding box center [356, 243] width 271 height 15
drag, startPoint x: 325, startPoint y: 244, endPoint x: 305, endPoint y: 245, distance: 20.2
click at [305, 245] on input "**********" at bounding box center [356, 243] width 271 height 15
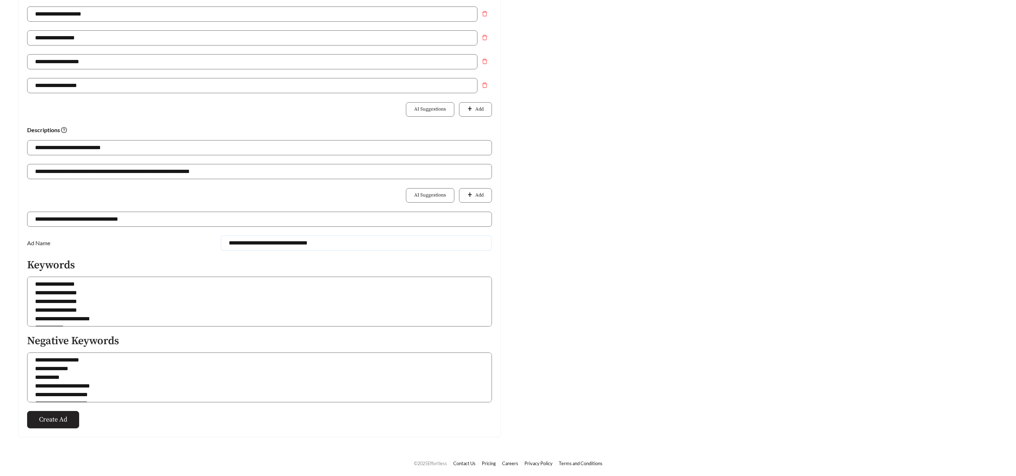
type input "**********"
click at [45, 424] on span "Create Ad" at bounding box center [53, 420] width 28 height 10
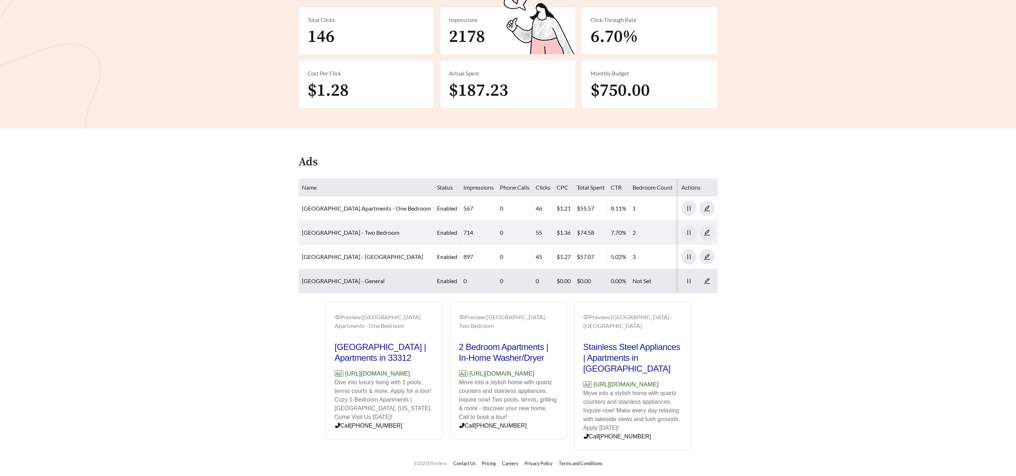
scroll to position [192, 0]
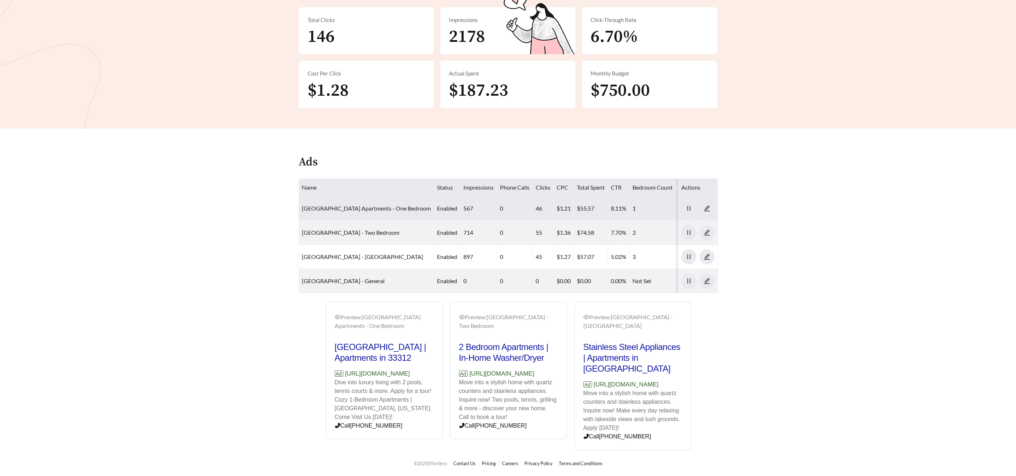
click at [339, 205] on link "New River Cove Apartments - One Bedroom" at bounding box center [366, 208] width 129 height 7
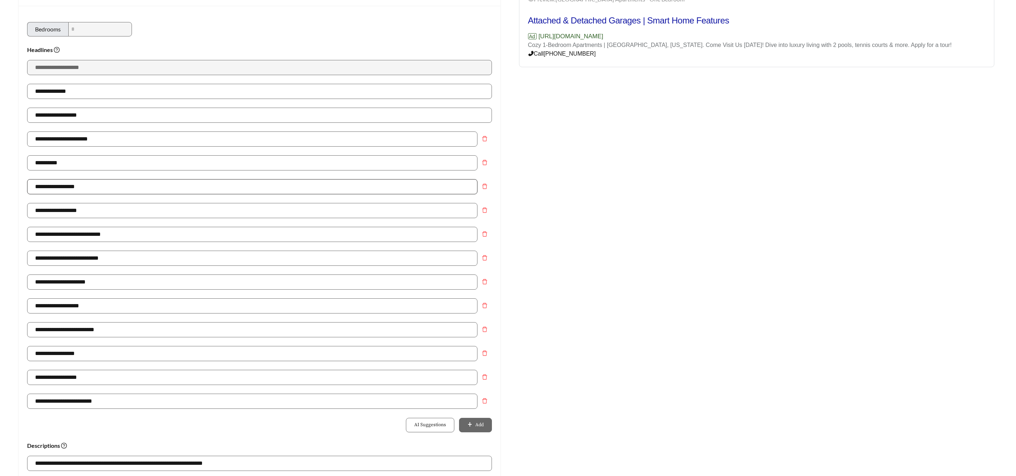
scroll to position [89, 0]
click at [73, 183] on input "**********" at bounding box center [252, 185] width 450 height 15
click at [81, 182] on input "**********" at bounding box center [252, 185] width 450 height 15
click at [89, 183] on input "**********" at bounding box center [252, 185] width 450 height 15
drag, startPoint x: 71, startPoint y: 183, endPoint x: 10, endPoint y: 180, distance: 61.2
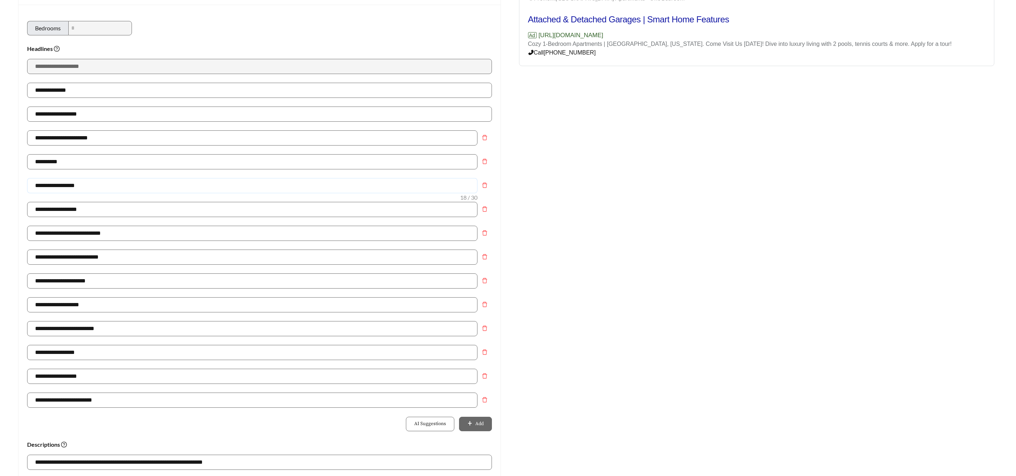
click at [10, 180] on main "**********" at bounding box center [508, 352] width 1016 height 837
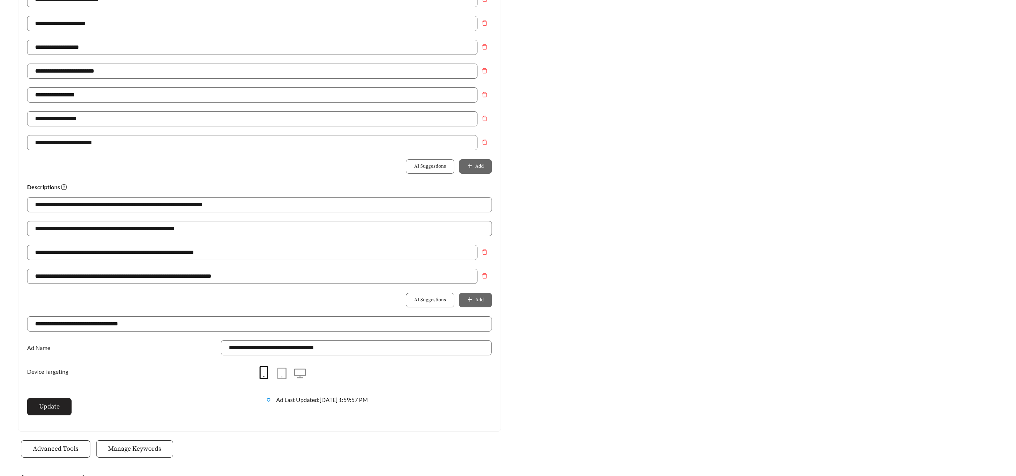
scroll to position [372, 0]
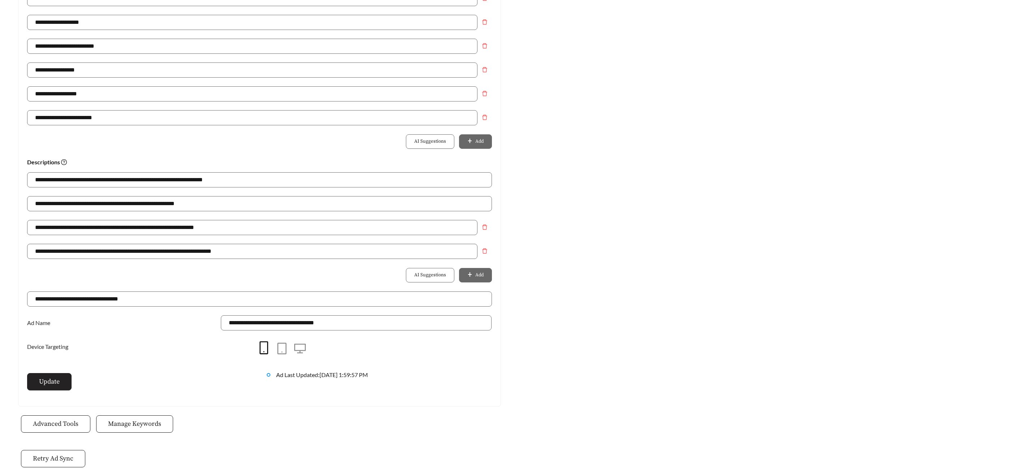
type input "**********"
drag, startPoint x: 61, startPoint y: 378, endPoint x: 69, endPoint y: 372, distance: 9.4
click at [61, 378] on button "Update" at bounding box center [49, 381] width 44 height 17
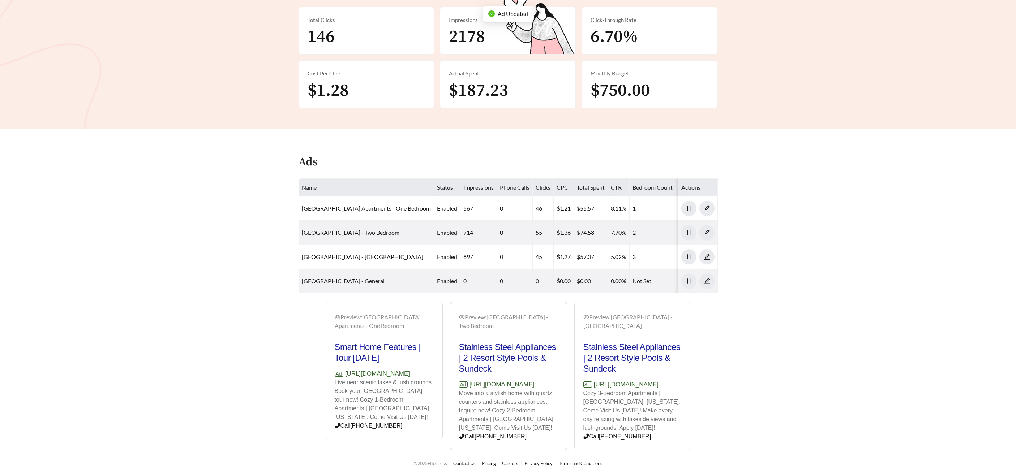
scroll to position [192, 0]
click at [369, 229] on link "New River Cove Apartments - Two Bedroom" at bounding box center [351, 232] width 98 height 7
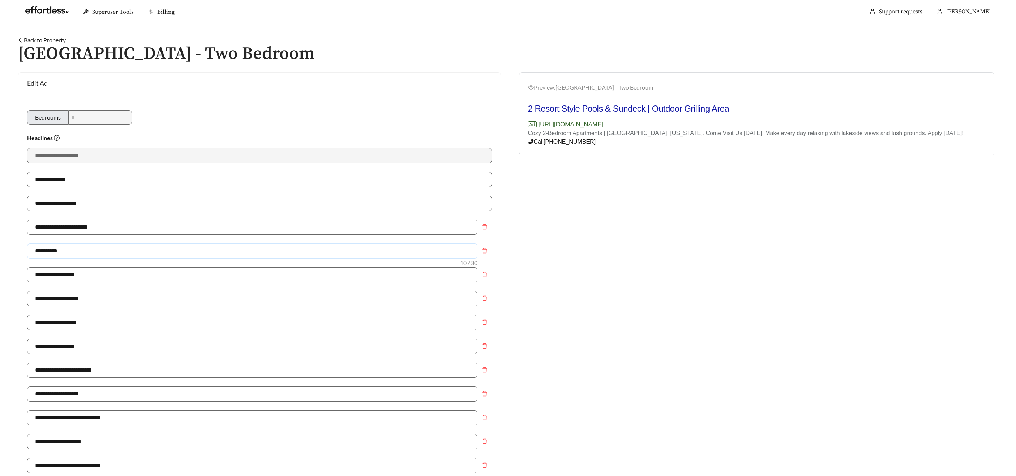
drag, startPoint x: 60, startPoint y: 250, endPoint x: 22, endPoint y: 250, distance: 37.6
click at [23, 250] on div "**********" at bounding box center [259, 436] width 482 height 684
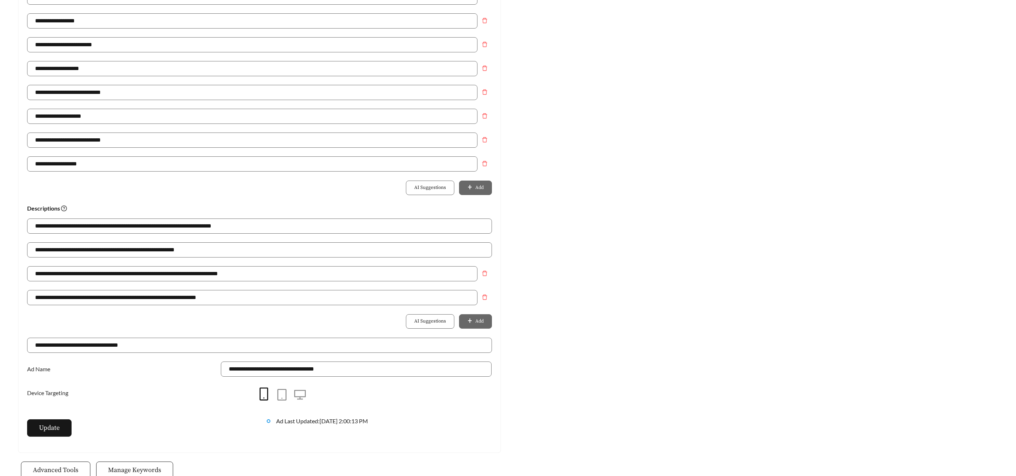
scroll to position [326, 0]
type input "**********"
click at [47, 435] on button "Update" at bounding box center [49, 427] width 44 height 17
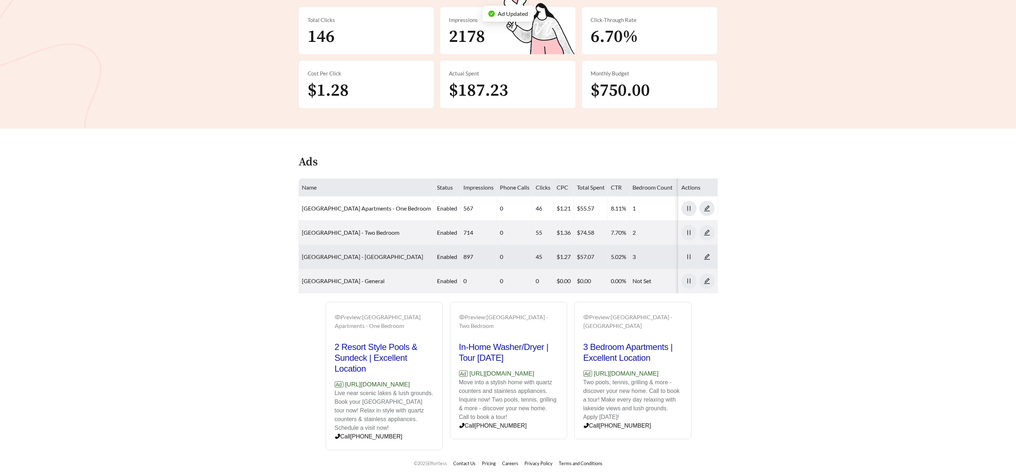
click at [350, 253] on link "New River Cove Apartments - Three Bedroom" at bounding box center [362, 256] width 121 height 7
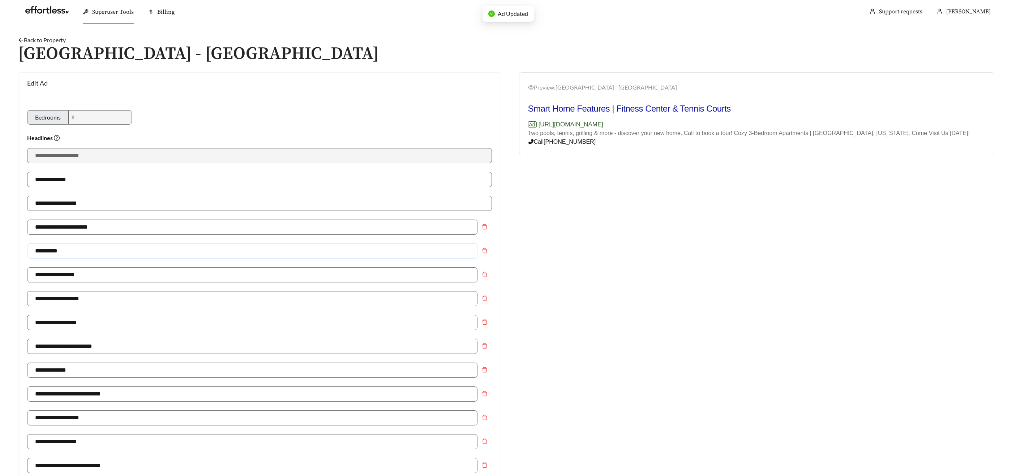
drag, startPoint x: 36, startPoint y: 254, endPoint x: 6, endPoint y: 254, distance: 30.3
click at [7, 254] on main "**********" at bounding box center [508, 441] width 1016 height 837
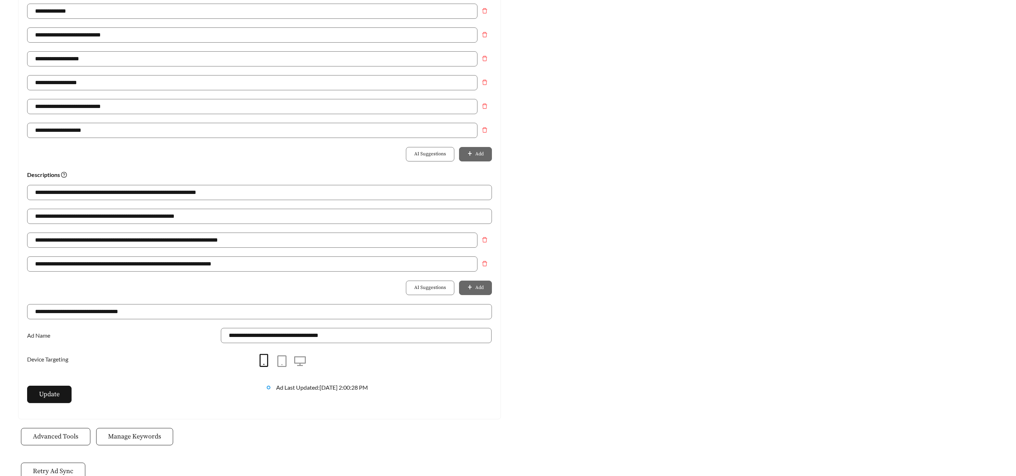
scroll to position [378, 0]
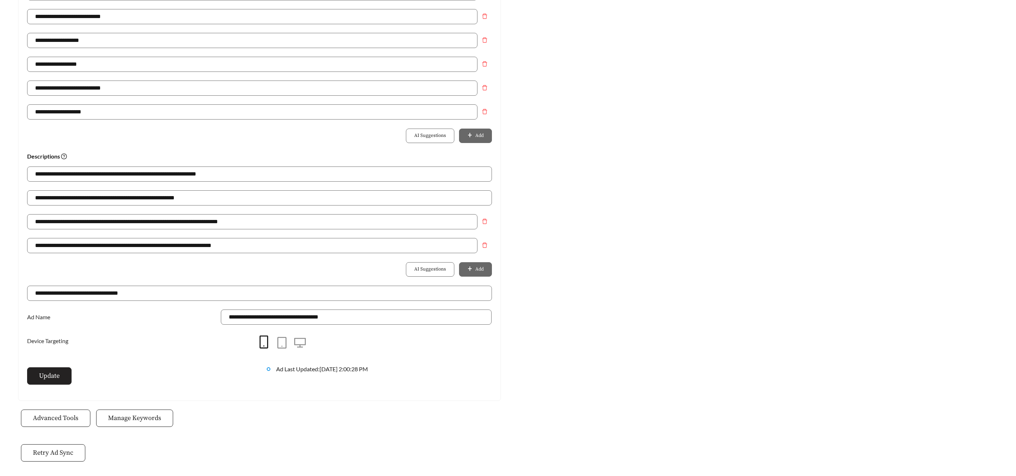
type input "**********"
click at [59, 372] on span "Update" at bounding box center [49, 376] width 21 height 10
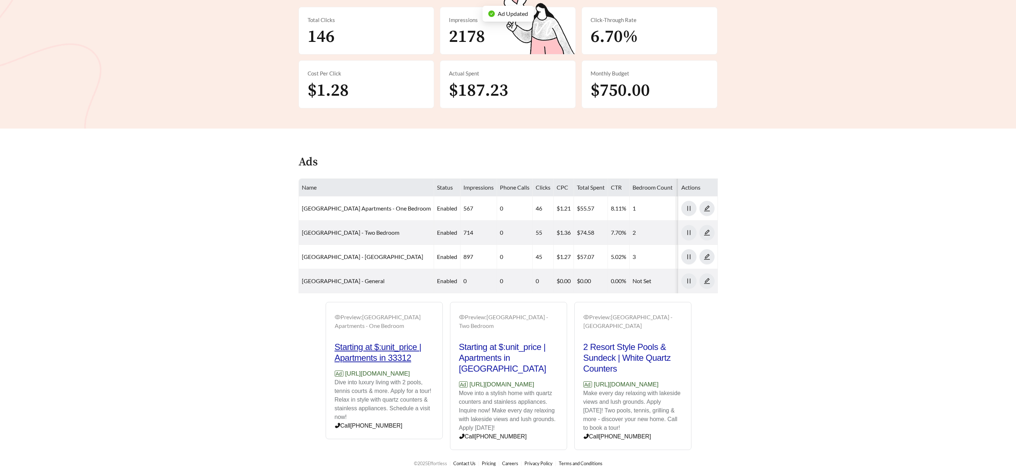
scroll to position [192, 0]
click at [329, 269] on td "New River Cove Apartments - General" at bounding box center [366, 281] width 135 height 24
click at [329, 277] on link "New River Cove Apartments - General" at bounding box center [343, 280] width 83 height 7
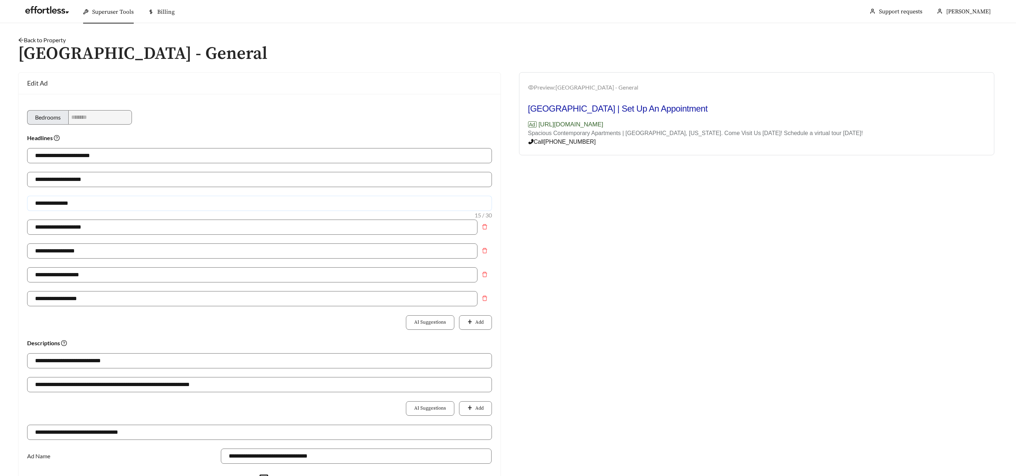
drag, startPoint x: -26, startPoint y: 195, endPoint x: -50, endPoint y: 196, distance: 23.9
click at [0, 196] on html "**********" at bounding box center [508, 238] width 1016 height 476
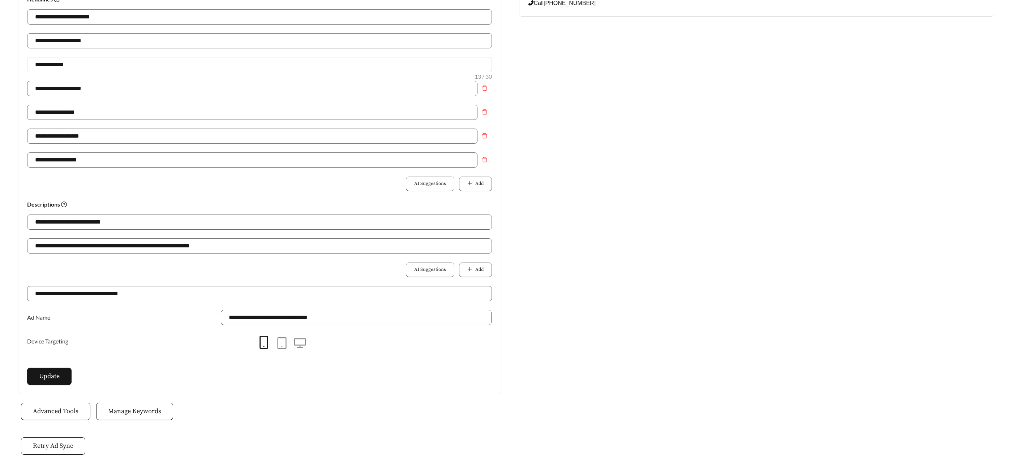
scroll to position [165, 0]
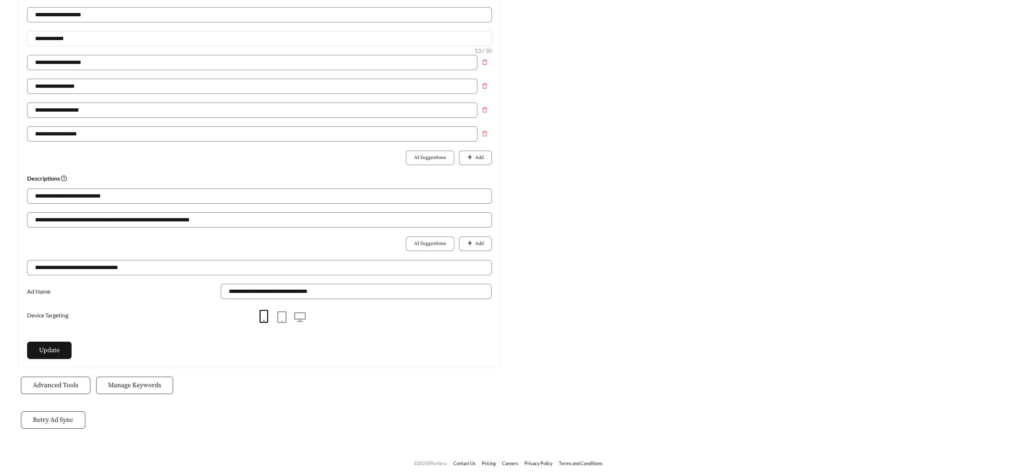
type input "**********"
click at [55, 364] on main "**********" at bounding box center [508, 154] width 1016 height 592
click at [55, 357] on button "Update" at bounding box center [49, 350] width 44 height 17
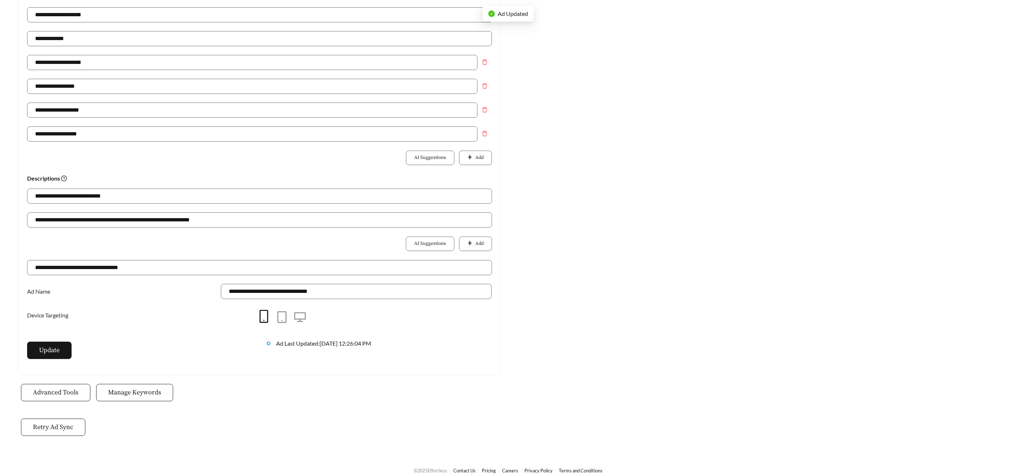
scroll to position [183, 0]
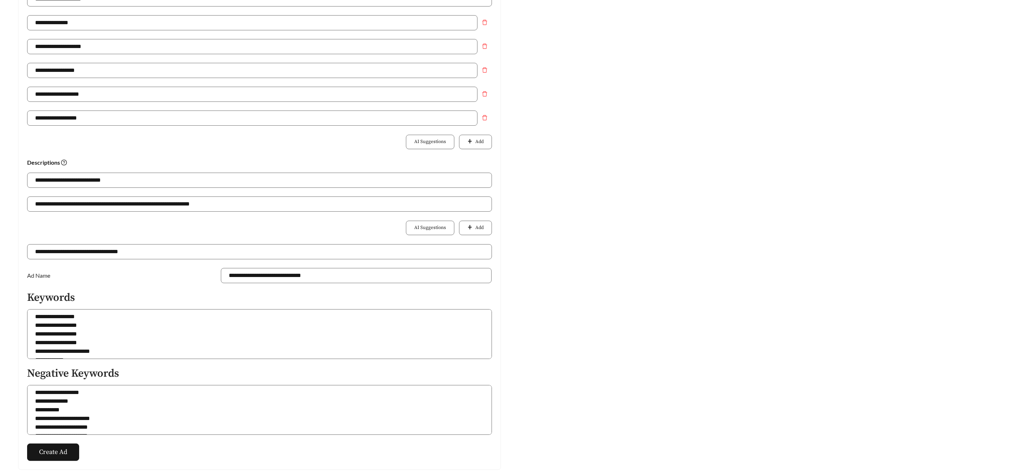
scroll to position [192, 0]
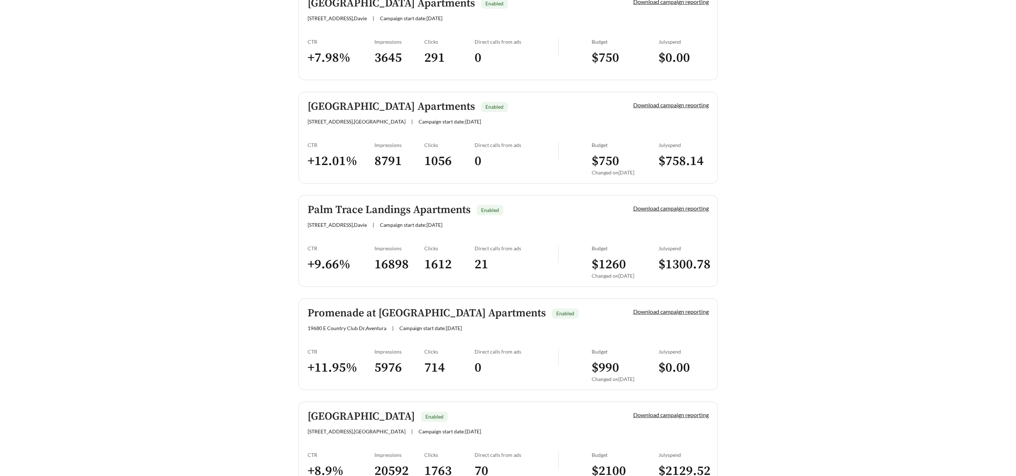
scroll to position [542, 0]
click at [392, 212] on h5 "Palm Trace Landings Apartments" at bounding box center [388, 210] width 163 height 12
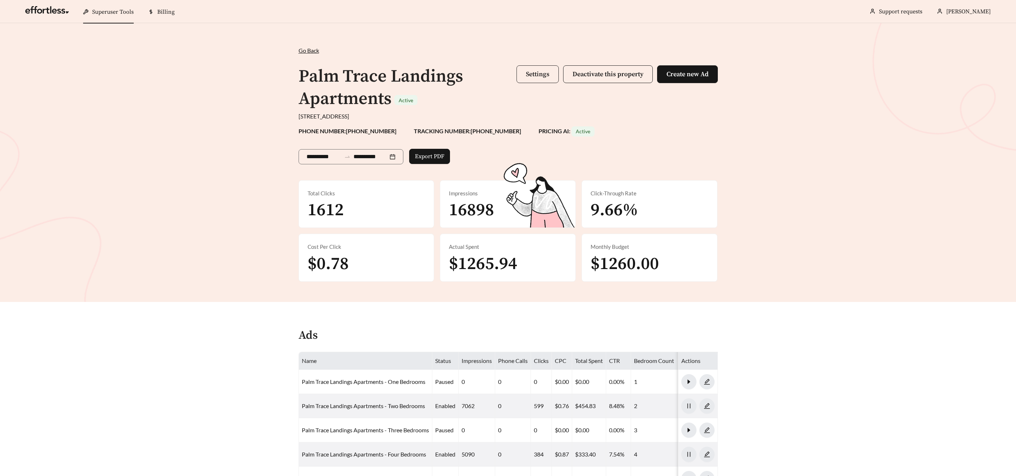
click at [532, 77] on span "Settings" at bounding box center [537, 74] width 23 height 8
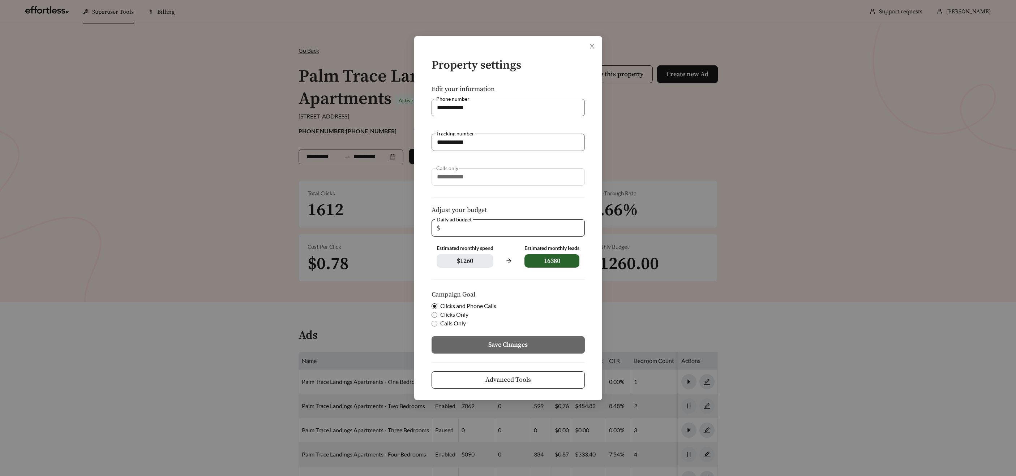
drag, startPoint x: 412, startPoint y: 223, endPoint x: 405, endPoint y: 223, distance: 7.6
click at [404, 223] on div "**********" at bounding box center [508, 238] width 1016 height 476
type input "*"
type input "**"
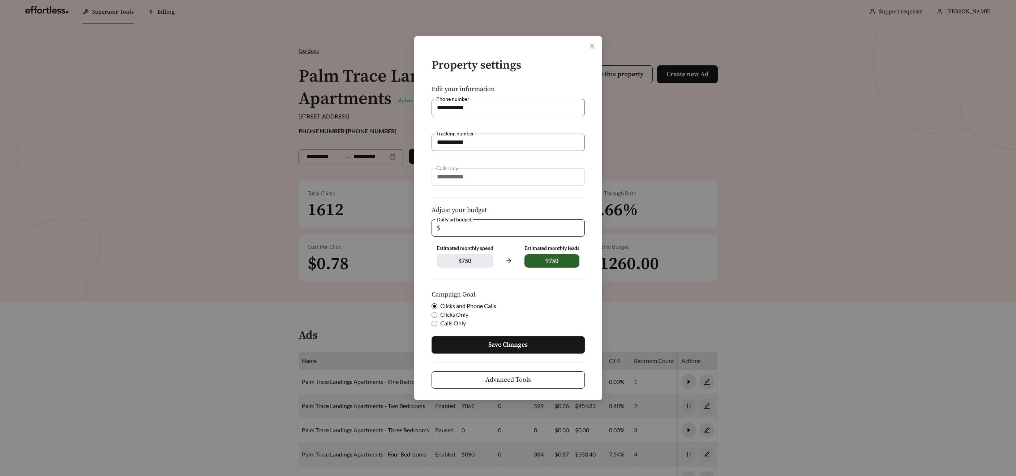
click at [504, 341] on span "Save Changes" at bounding box center [507, 345] width 39 height 10
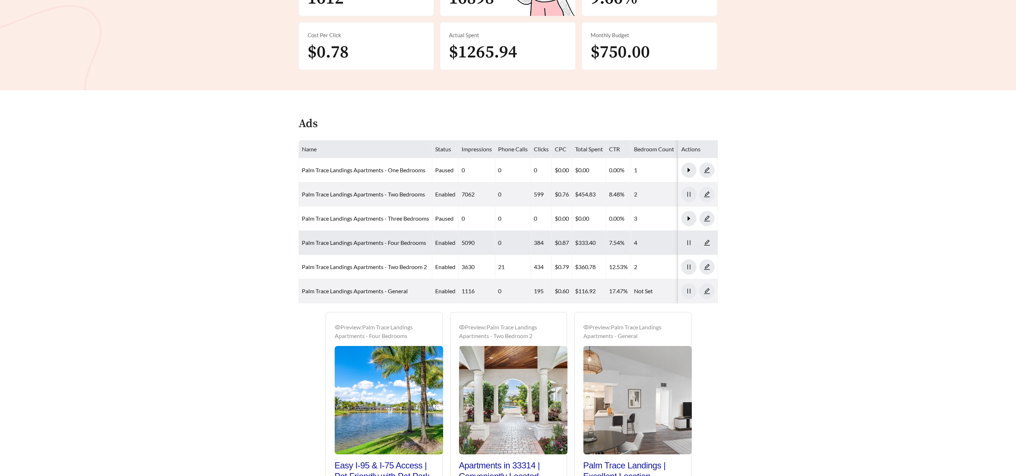
scroll to position [209, 0]
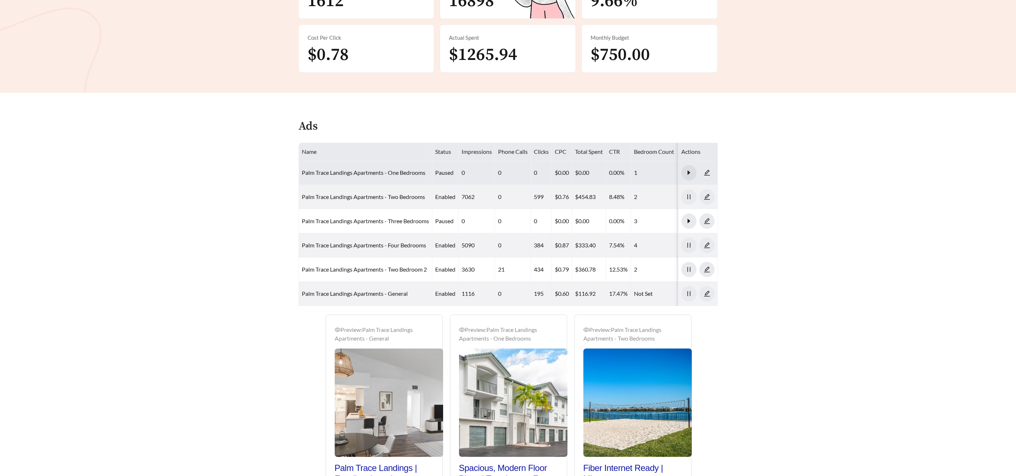
click at [683, 172] on span "caret-right" at bounding box center [688, 172] width 14 height 7
click at [688, 169] on button "button" at bounding box center [688, 172] width 15 height 15
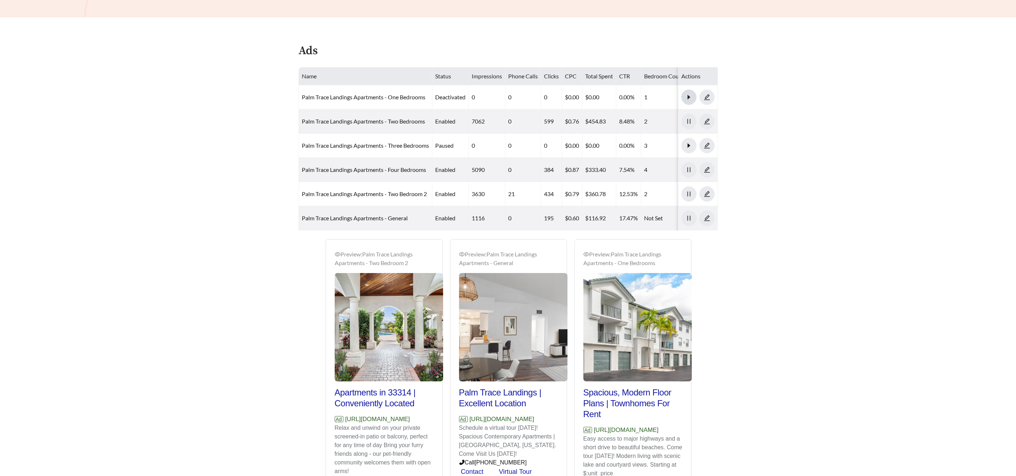
scroll to position [284, 0]
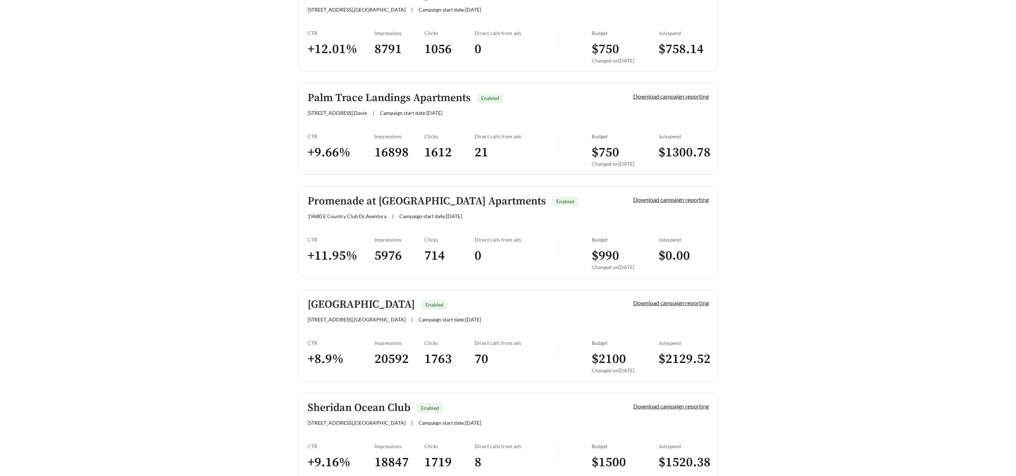
scroll to position [653, 0]
click at [353, 97] on h5 "Palm Trace Landings Apartments" at bounding box center [388, 98] width 163 height 12
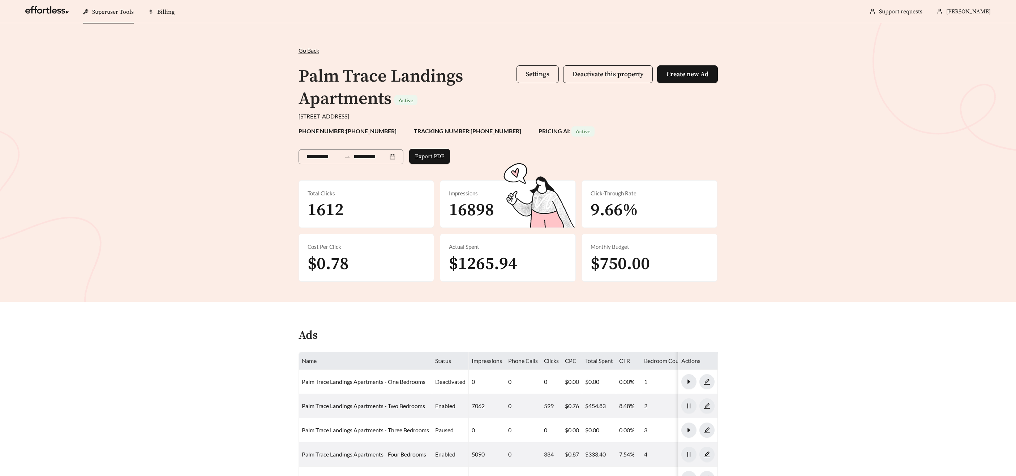
click at [538, 82] on button "Settings" at bounding box center [537, 74] width 42 height 18
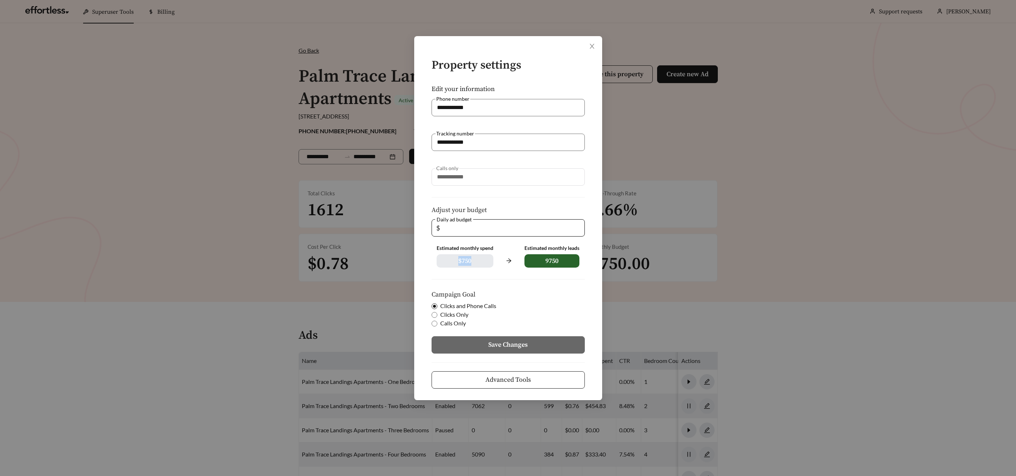
drag, startPoint x: 472, startPoint y: 259, endPoint x: 440, endPoint y: 258, distance: 31.8
click at [440, 258] on span "$ 750" at bounding box center [464, 260] width 57 height 13
drag, startPoint x: 456, startPoint y: 240, endPoint x: 462, endPoint y: 229, distance: 12.1
click at [460, 236] on form "**********" at bounding box center [508, 223] width 165 height 329
click at [462, 229] on input "**" at bounding box center [510, 228] width 139 height 17
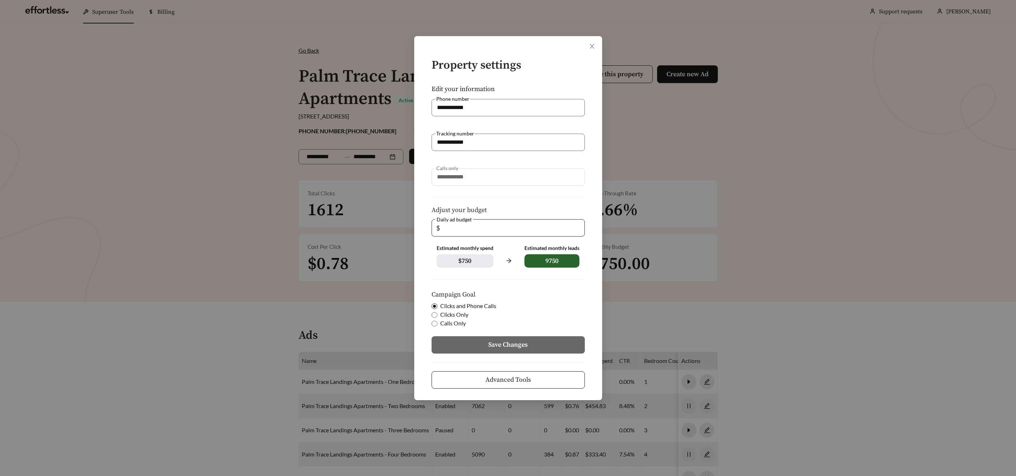
click at [434, 227] on span "$ **" at bounding box center [507, 227] width 153 height 17
type input "*"
type input "**"
click at [508, 344] on span "Save Changes" at bounding box center [507, 345] width 39 height 10
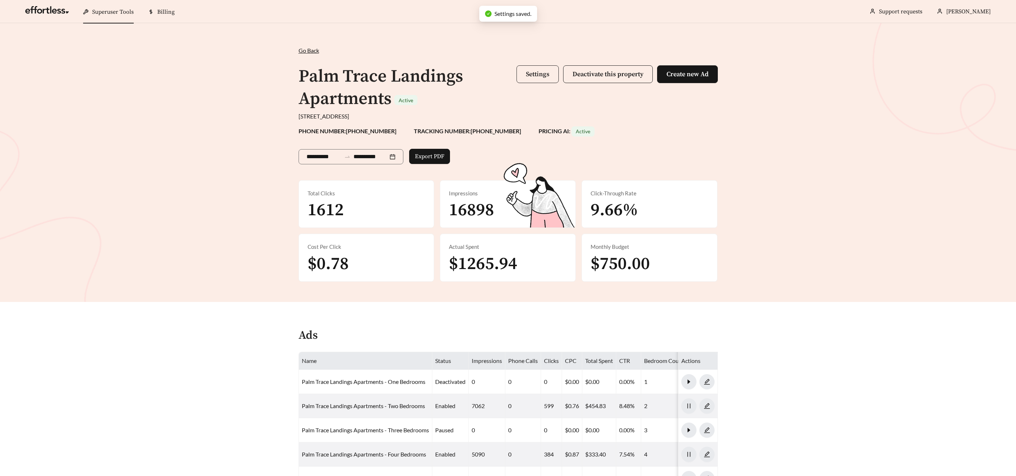
click at [539, 81] on button "Settings" at bounding box center [537, 74] width 42 height 18
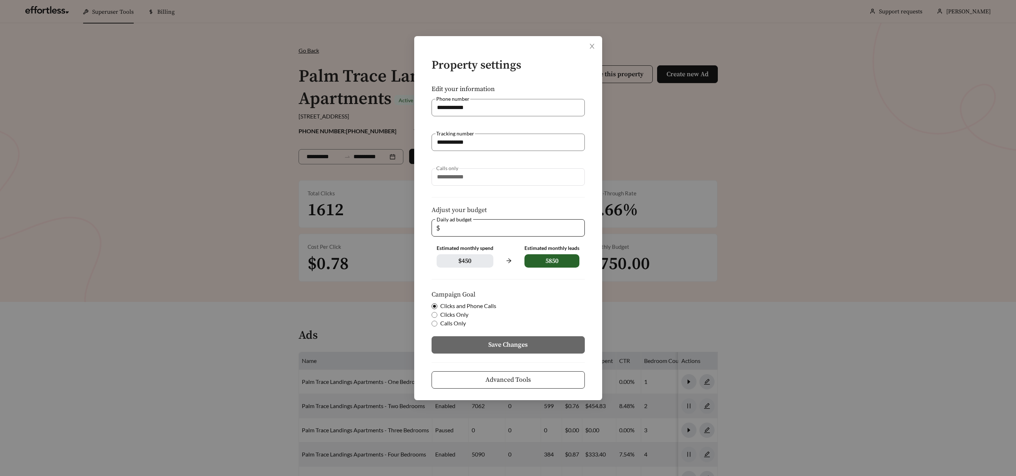
click at [263, 193] on div "**********" at bounding box center [508, 238] width 1016 height 476
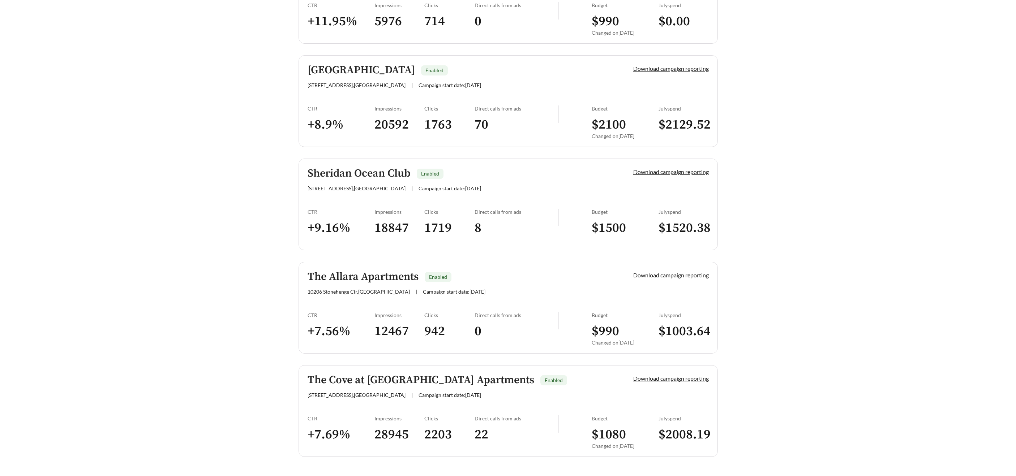
scroll to position [893, 0]
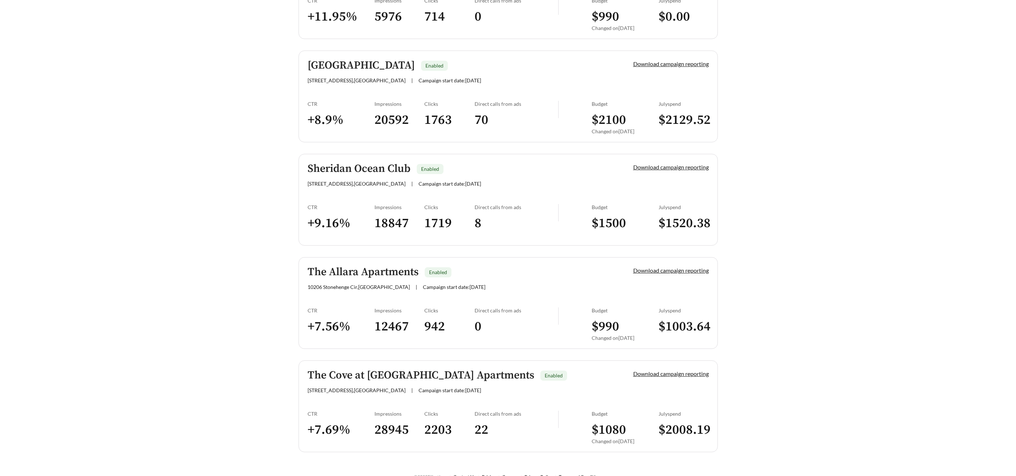
click at [334, 61] on h5 "[GEOGRAPHIC_DATA]" at bounding box center [360, 66] width 107 height 12
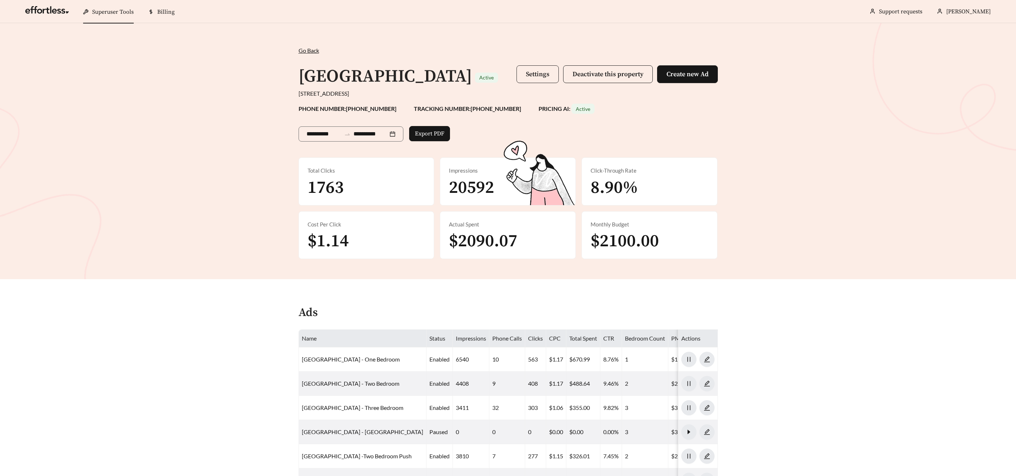
click at [528, 65] on button "Settings" at bounding box center [537, 74] width 42 height 18
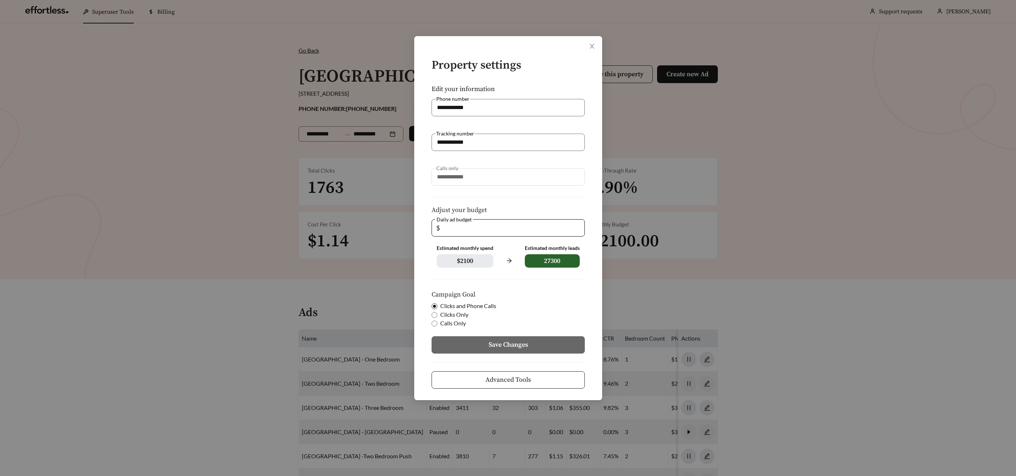
drag, startPoint x: 528, startPoint y: 65, endPoint x: 530, endPoint y: 73, distance: 7.9
click at [530, 72] on h4 "Property settings" at bounding box center [507, 65] width 153 height 13
click at [490, 381] on span "Advanced Tools" at bounding box center [508, 380] width 46 height 10
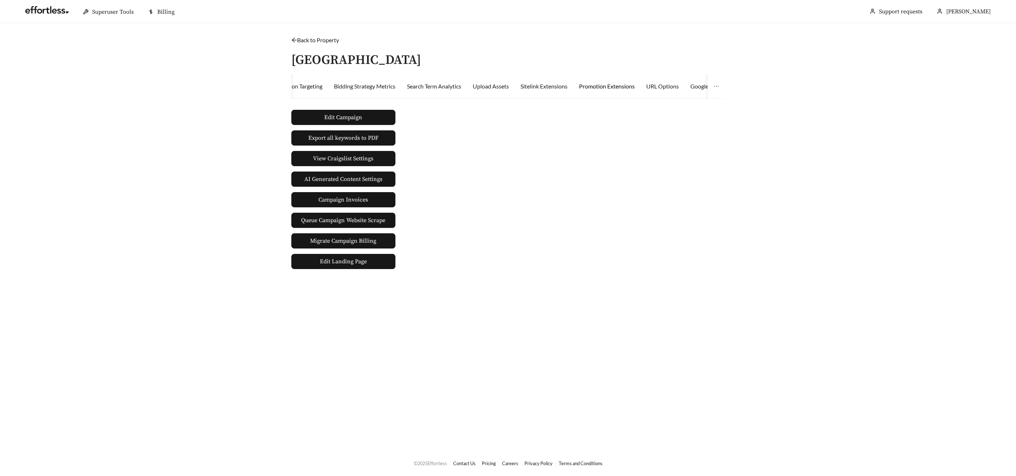
click at [617, 87] on div "Promotion Extensions" at bounding box center [607, 86] width 56 height 9
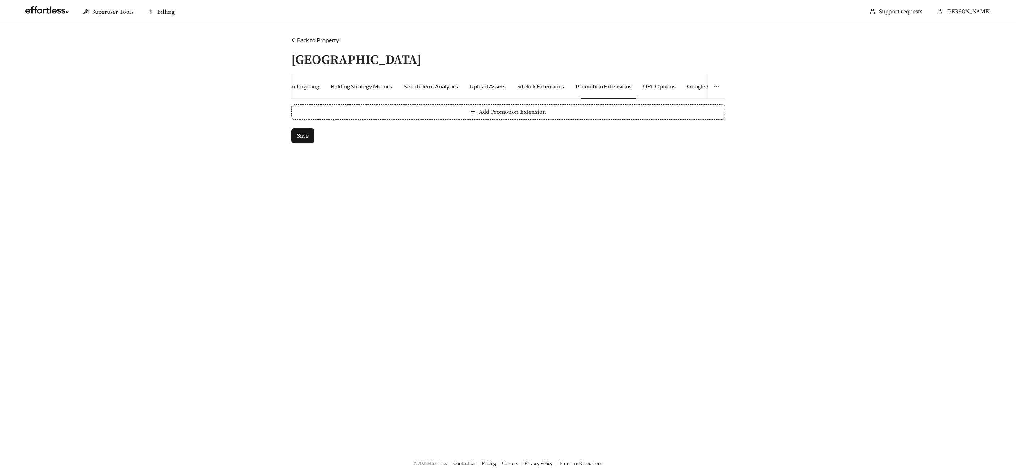
click at [475, 112] on icon "plus" at bounding box center [473, 112] width 6 height 6
click at [471, 132] on input "Promotion Description" at bounding box center [421, 130] width 129 height 15
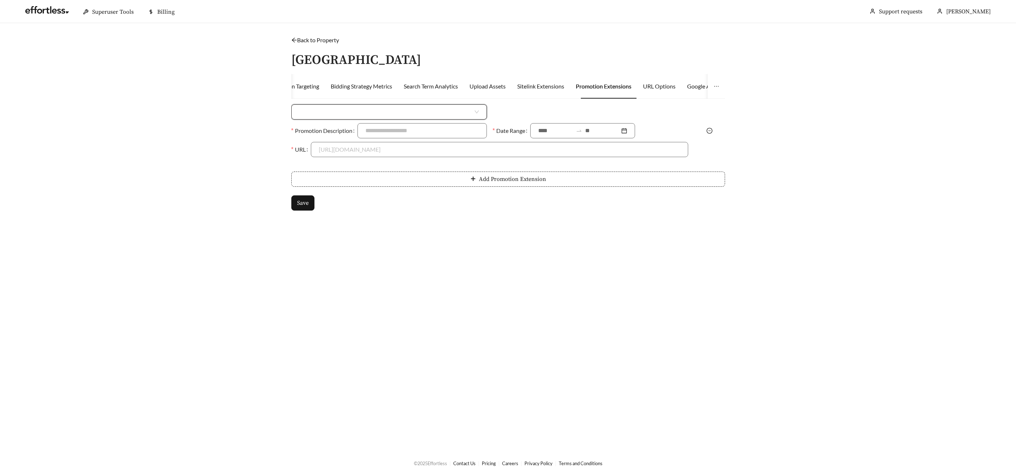
click at [408, 107] on input "search" at bounding box center [386, 112] width 174 height 14
click at [394, 141] on div "Percent Off" at bounding box center [389, 140] width 180 height 8
click at [523, 111] on input at bounding box center [600, 112] width 174 height 14
type input "***"
click at [420, 139] on div "Promotion Description" at bounding box center [388, 132] width 201 height 19
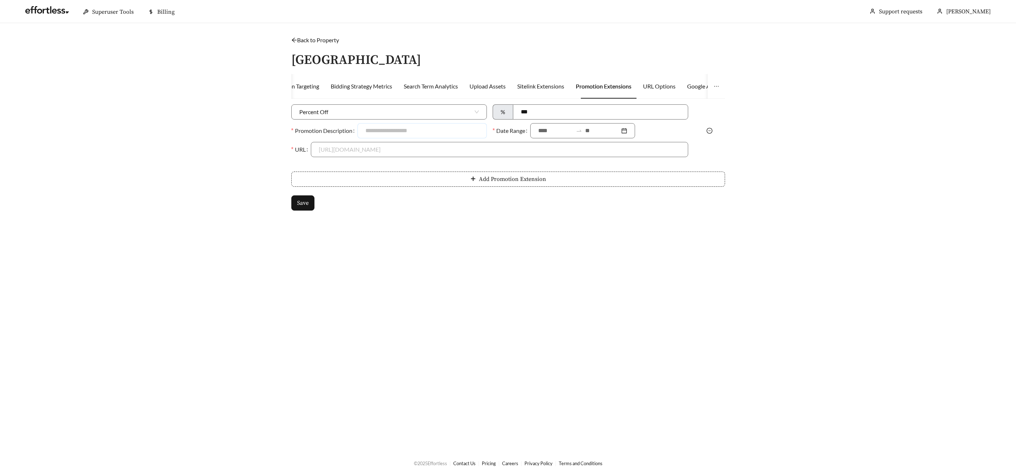
click at [417, 131] on input "Promotion Description" at bounding box center [421, 130] width 129 height 15
type input "*"
type input "**********"
click at [559, 128] on input at bounding box center [555, 130] width 35 height 9
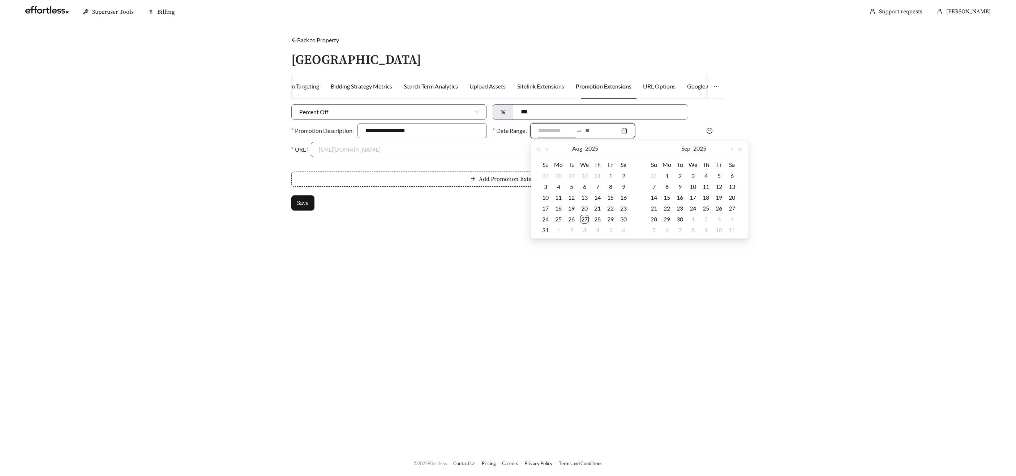
type input "**********"
click at [583, 217] on div "27" at bounding box center [584, 219] width 9 height 9
type input "**********"
click at [684, 219] on div "30" at bounding box center [679, 219] width 9 height 9
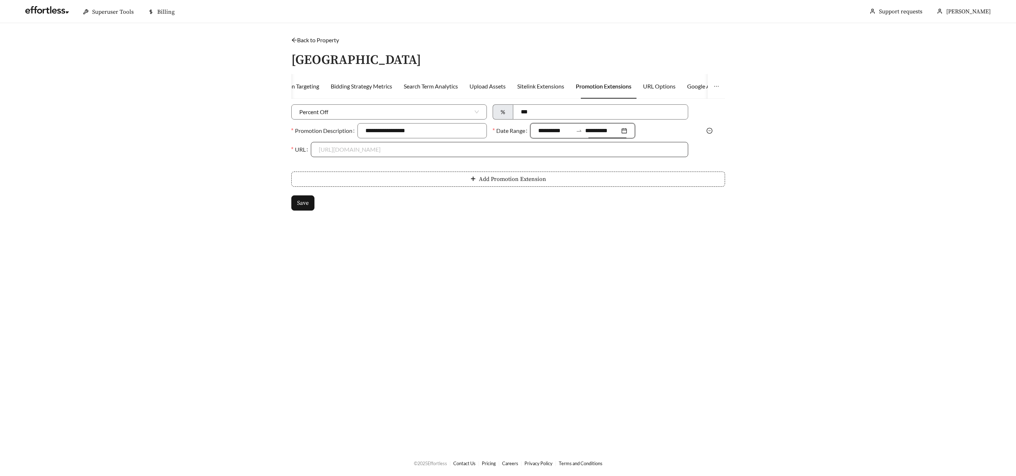
click at [356, 148] on input "URL" at bounding box center [499, 149] width 361 height 14
click at [349, 166] on div "[URL][DOMAIN_NAME]" at bounding box center [499, 166] width 361 height 8
type input "**********"
click at [298, 201] on span "Save" at bounding box center [303, 203] width 12 height 9
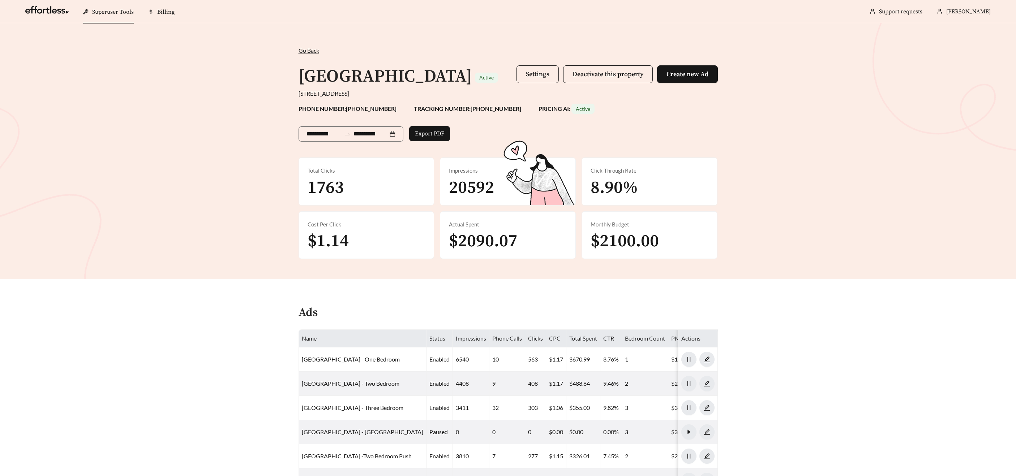
click at [532, 78] on span "Settings" at bounding box center [537, 74] width 23 height 8
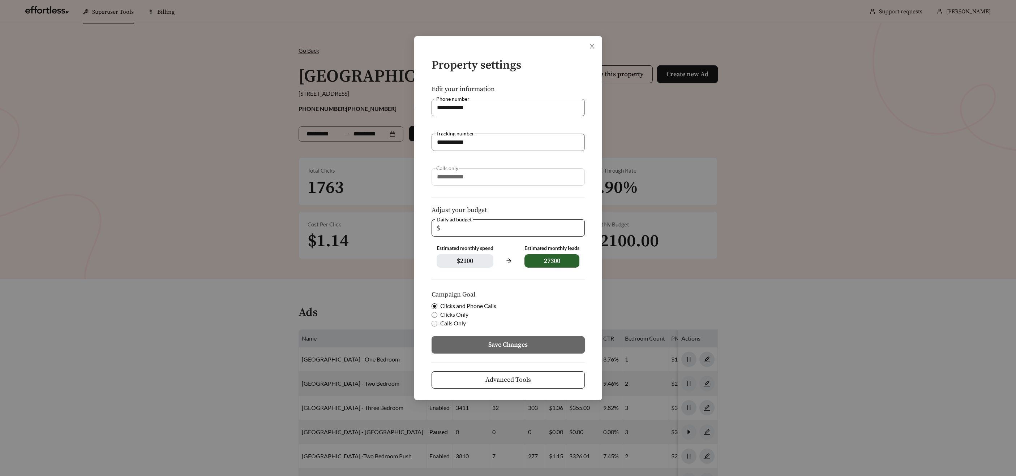
click at [572, 377] on button "Advanced Tools" at bounding box center [507, 379] width 153 height 17
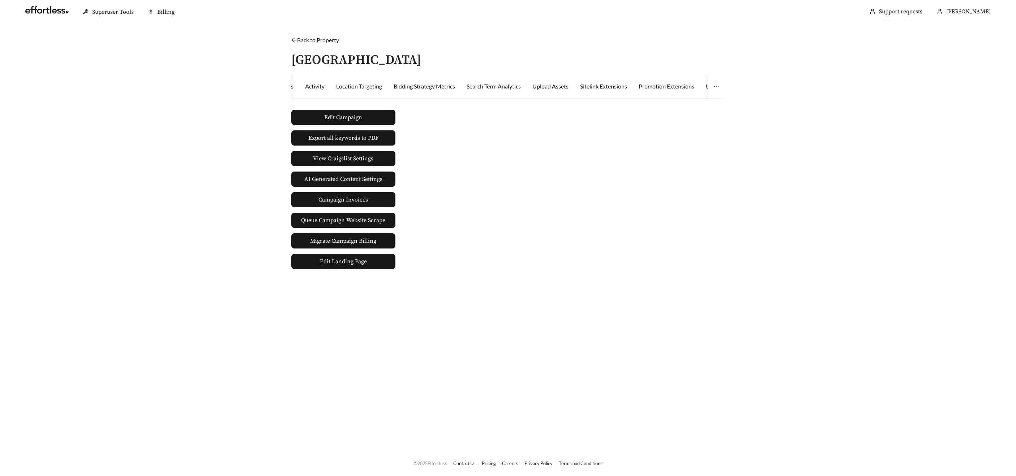
click at [542, 86] on div "Upload Assets" at bounding box center [550, 86] width 36 height 9
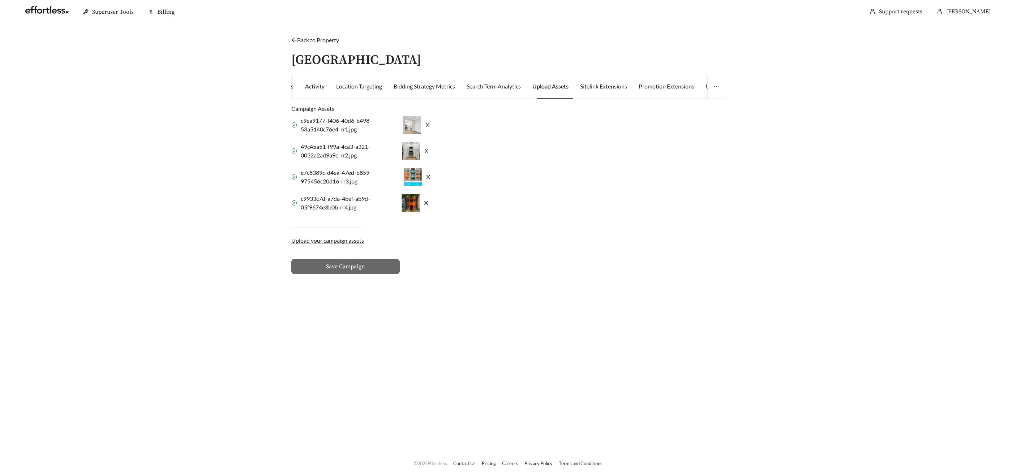
click at [429, 126] on icon "close" at bounding box center [428, 125] width 4 height 4
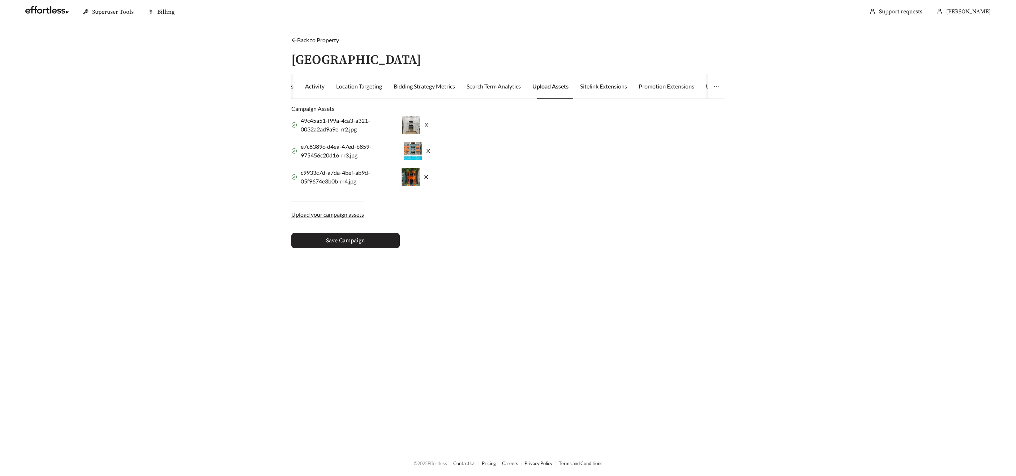
click at [388, 243] on button "Save Campaign" at bounding box center [345, 240] width 108 height 15
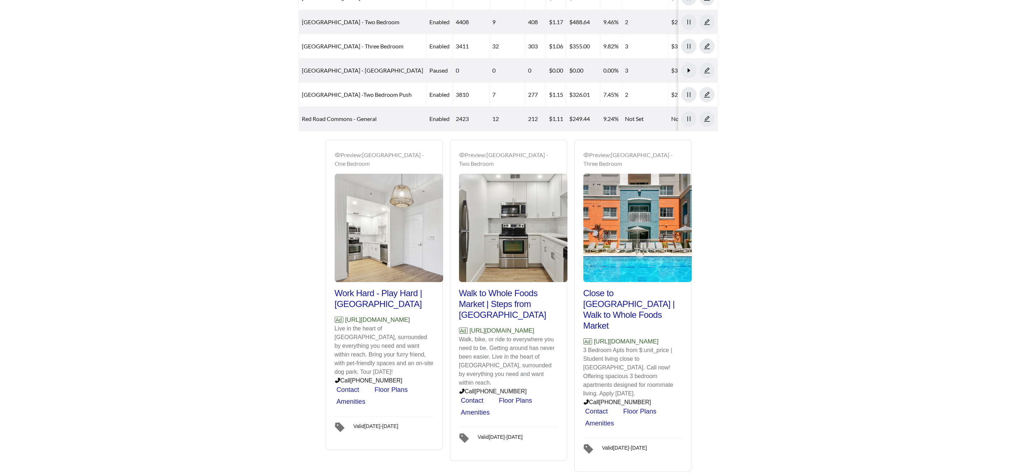
scroll to position [382, 0]
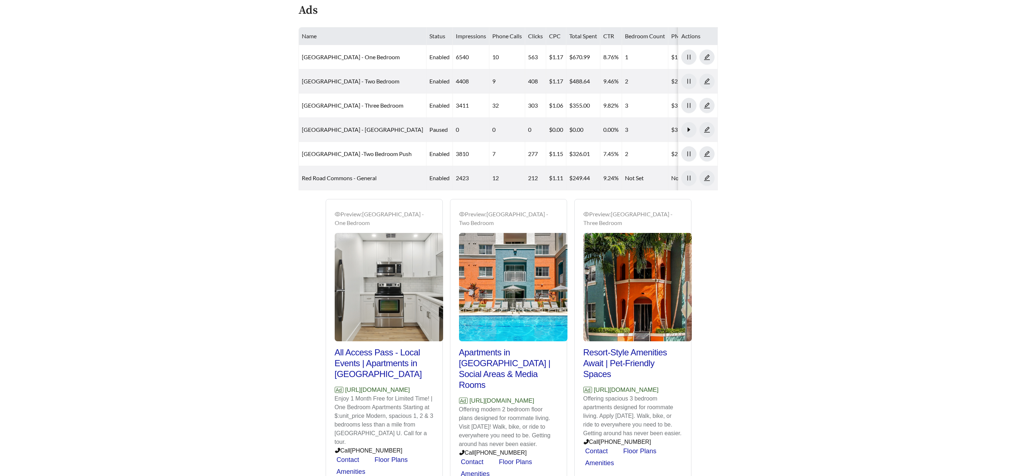
scroll to position [303, 0]
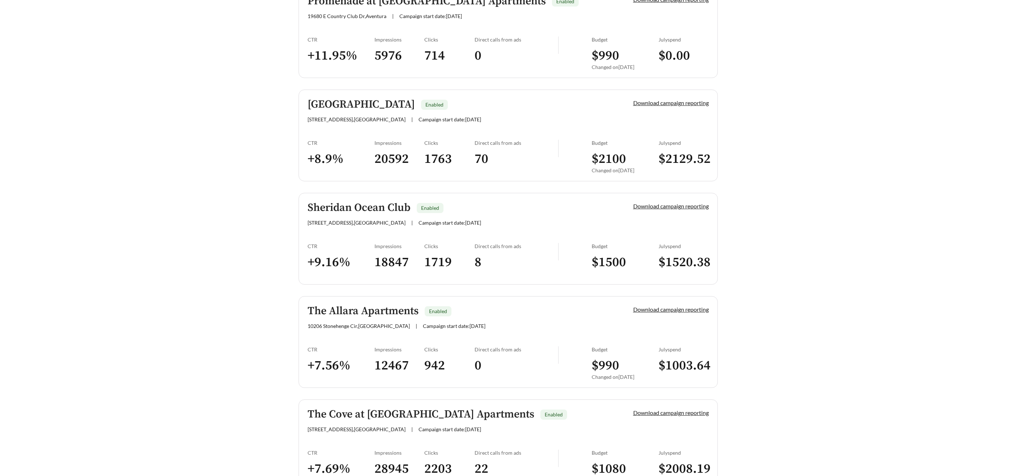
scroll to position [857, 0]
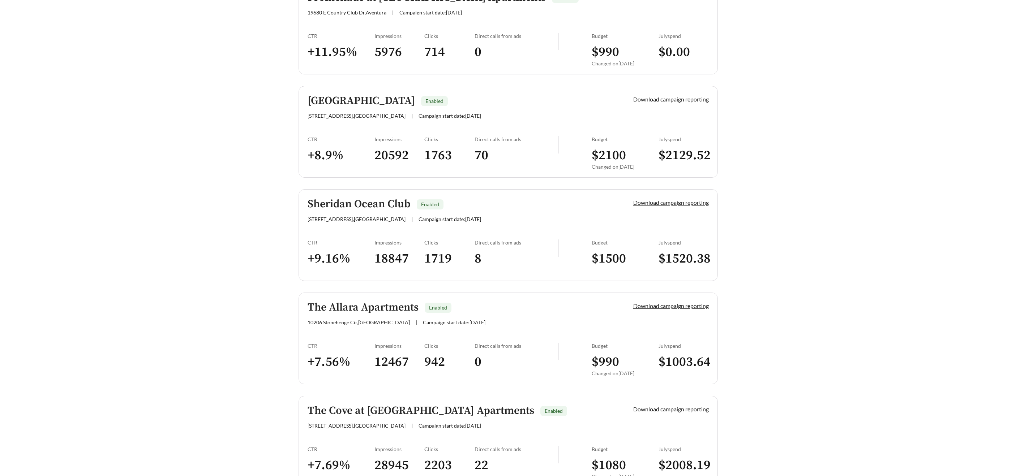
click at [373, 206] on h5 "Sheridan Ocean Club" at bounding box center [358, 204] width 103 height 12
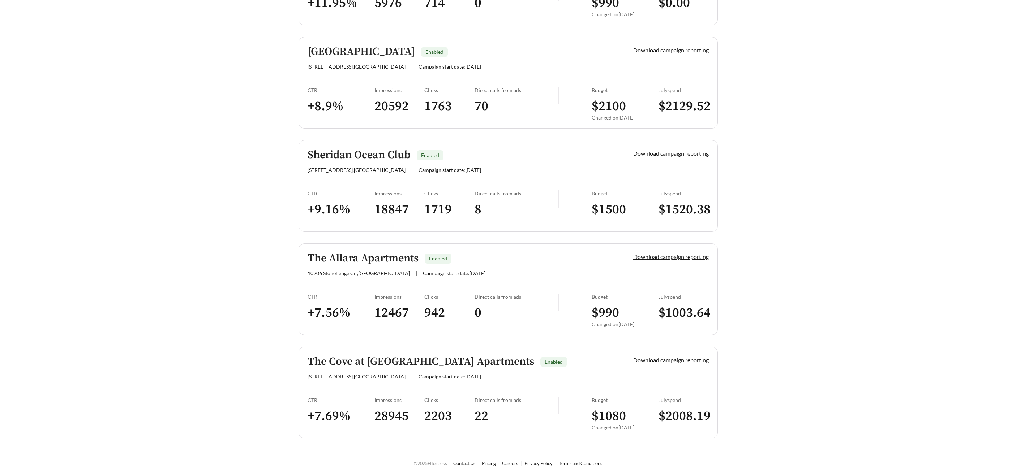
click at [386, 263] on h5 "The Allara Apartments" at bounding box center [362, 259] width 111 height 12
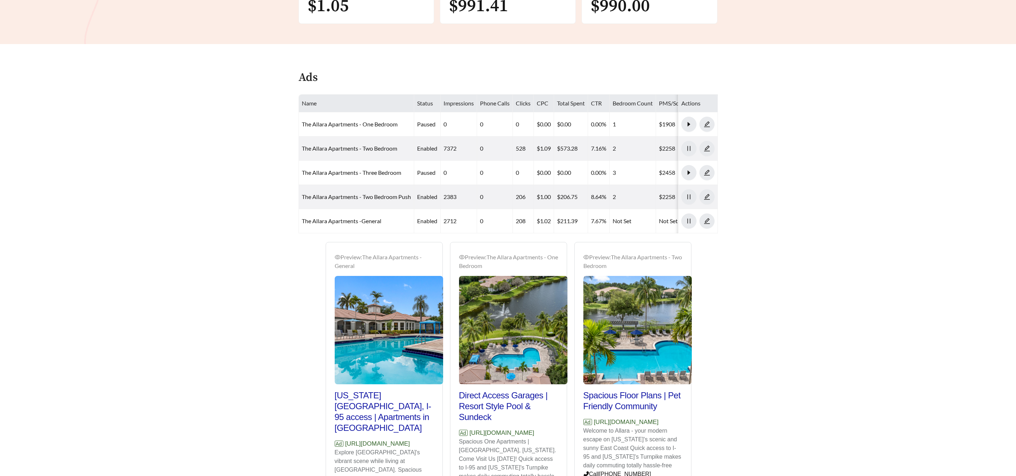
scroll to position [134, 0]
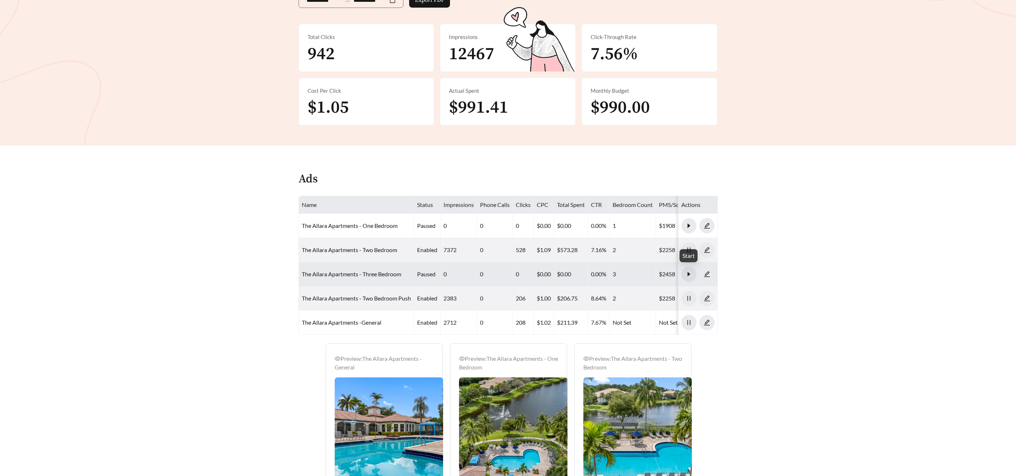
click at [689, 277] on button "button" at bounding box center [688, 274] width 15 height 15
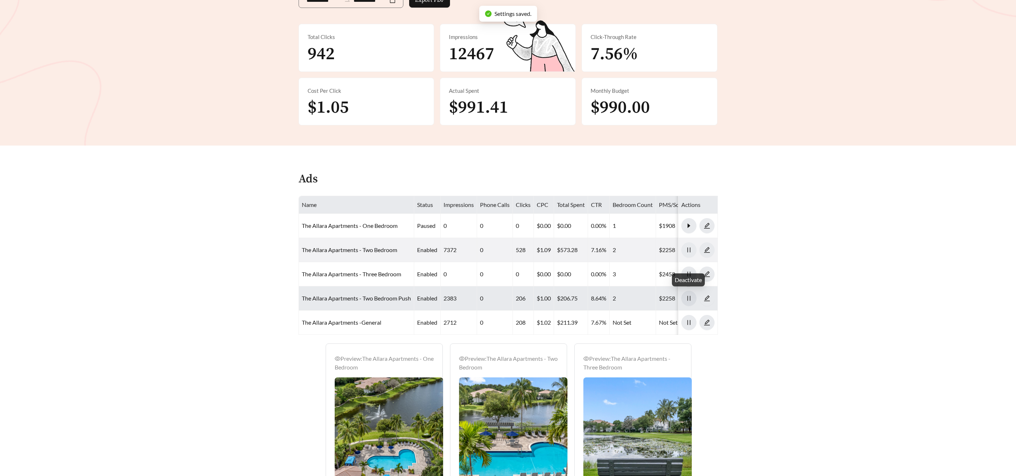
drag, startPoint x: 691, startPoint y: 298, endPoint x: 697, endPoint y: 292, distance: 7.9
click at [691, 298] on icon "pause" at bounding box center [688, 298] width 7 height 7
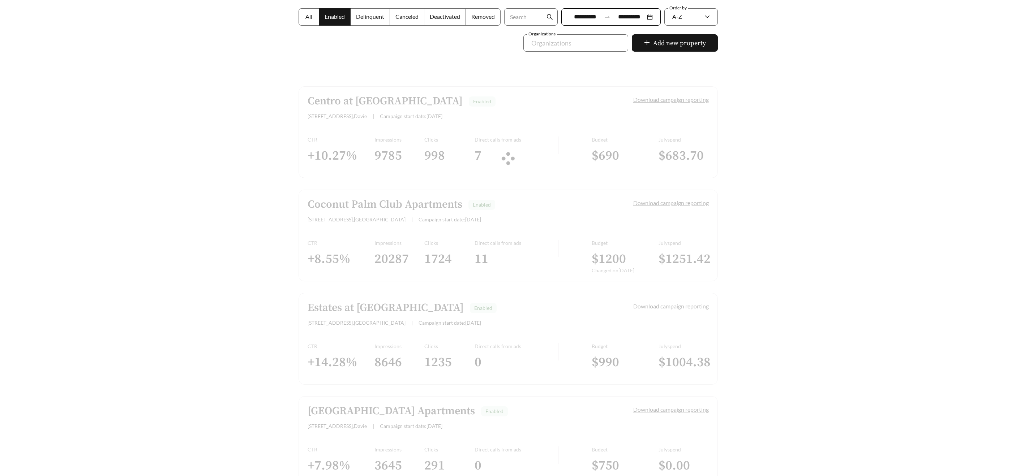
scroll to position [906, 0]
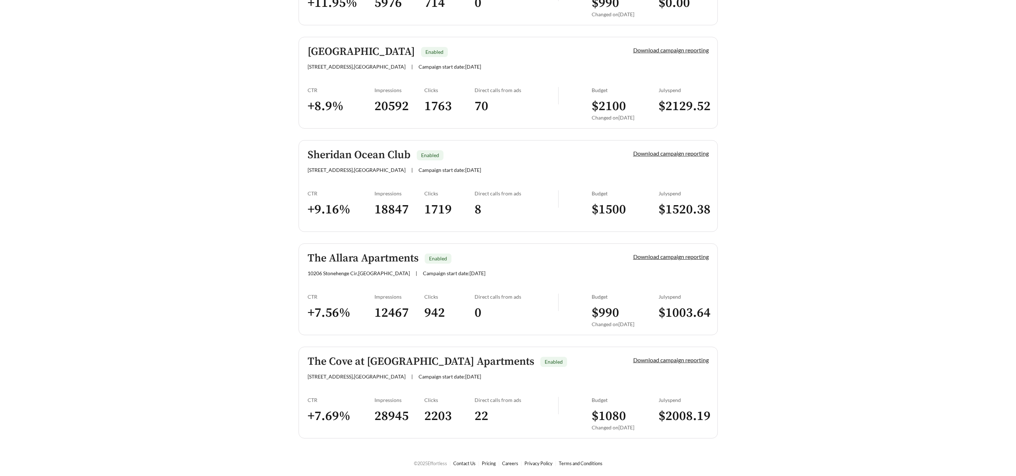
click at [376, 359] on h5 "The Cove at [GEOGRAPHIC_DATA] Apartments" at bounding box center [420, 362] width 227 height 12
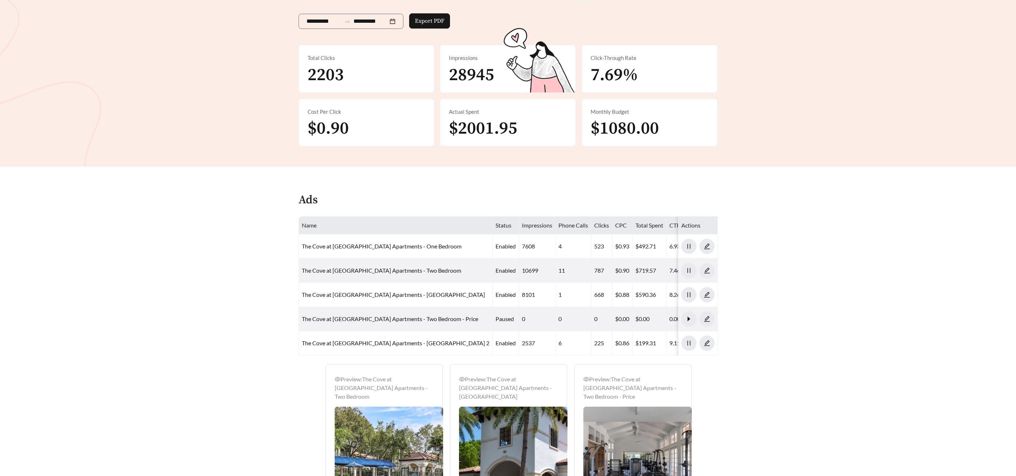
scroll to position [159, 0]
